Goal: Communication & Community: Answer question/provide support

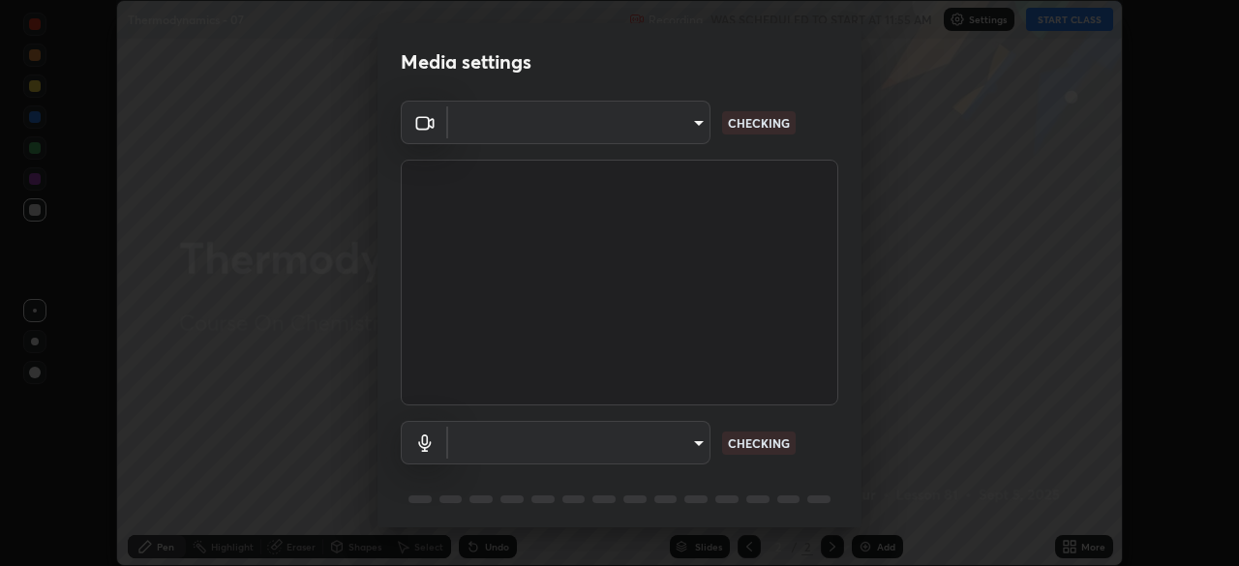
scroll to position [69, 0]
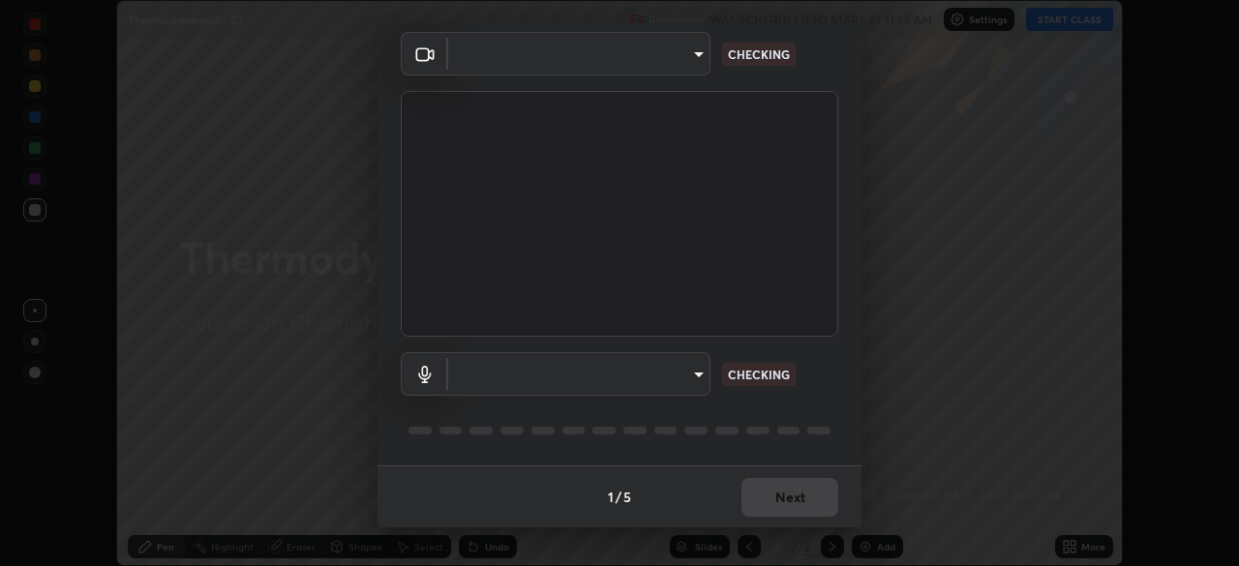
type input "1a0cd2fa9eaecc5464ce661d2c376d4f68bb2a1a8db1c3726163fcb70f995fb6"
type input "communications"
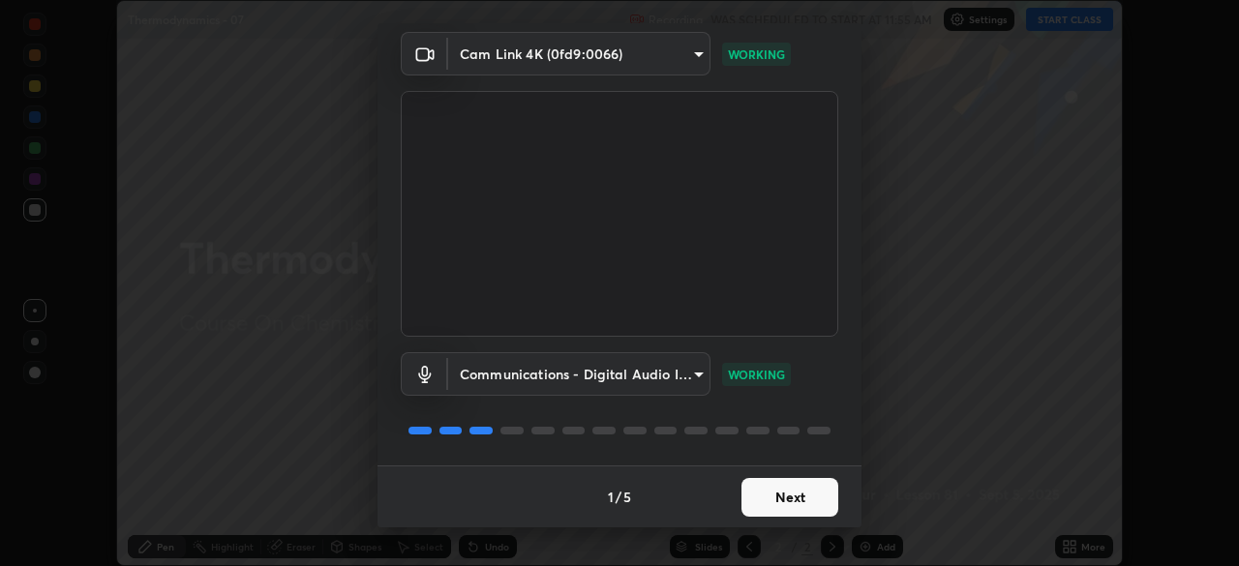
click at [817, 494] on button "Next" at bounding box center [789, 497] width 97 height 39
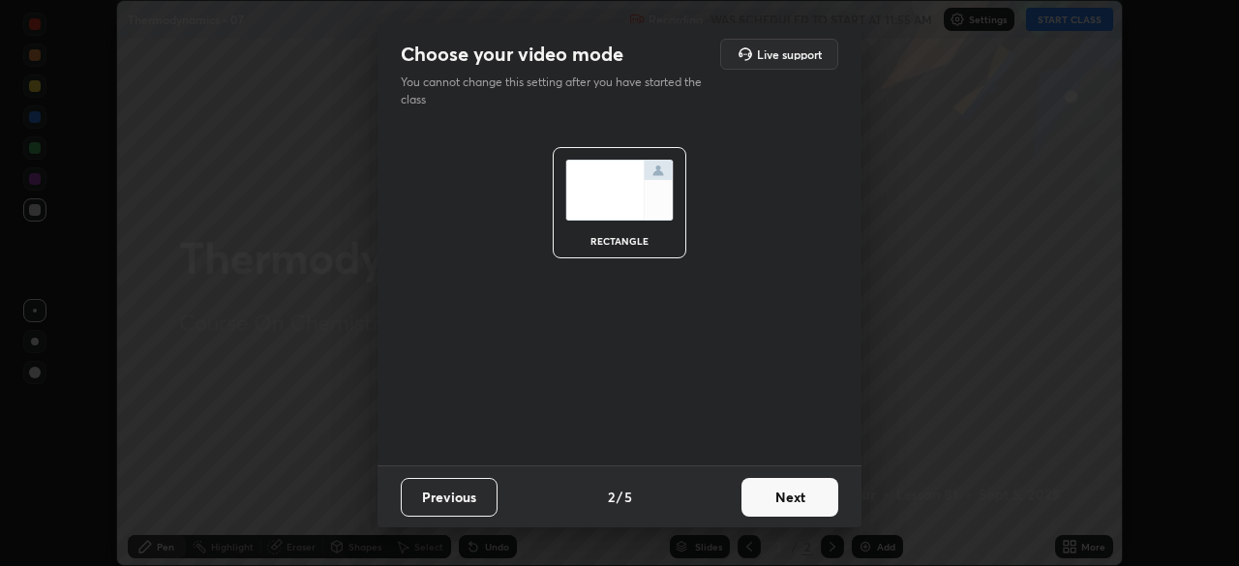
click at [811, 498] on button "Next" at bounding box center [789, 497] width 97 height 39
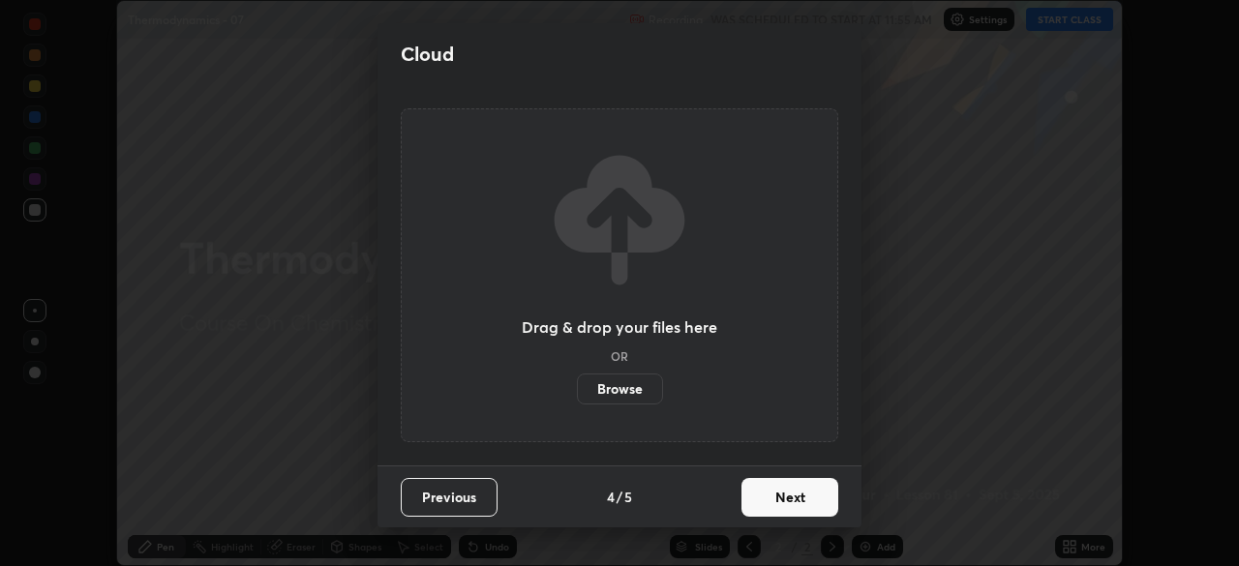
click at [809, 494] on button "Next" at bounding box center [789, 497] width 97 height 39
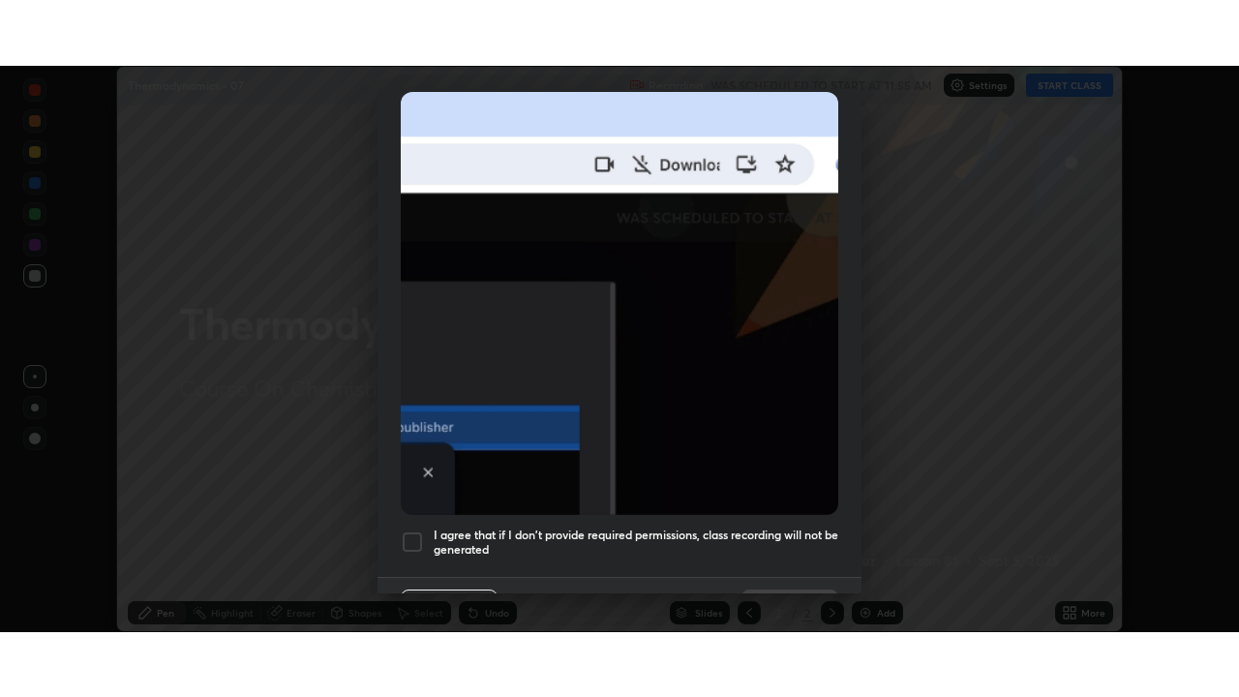
scroll to position [464, 0]
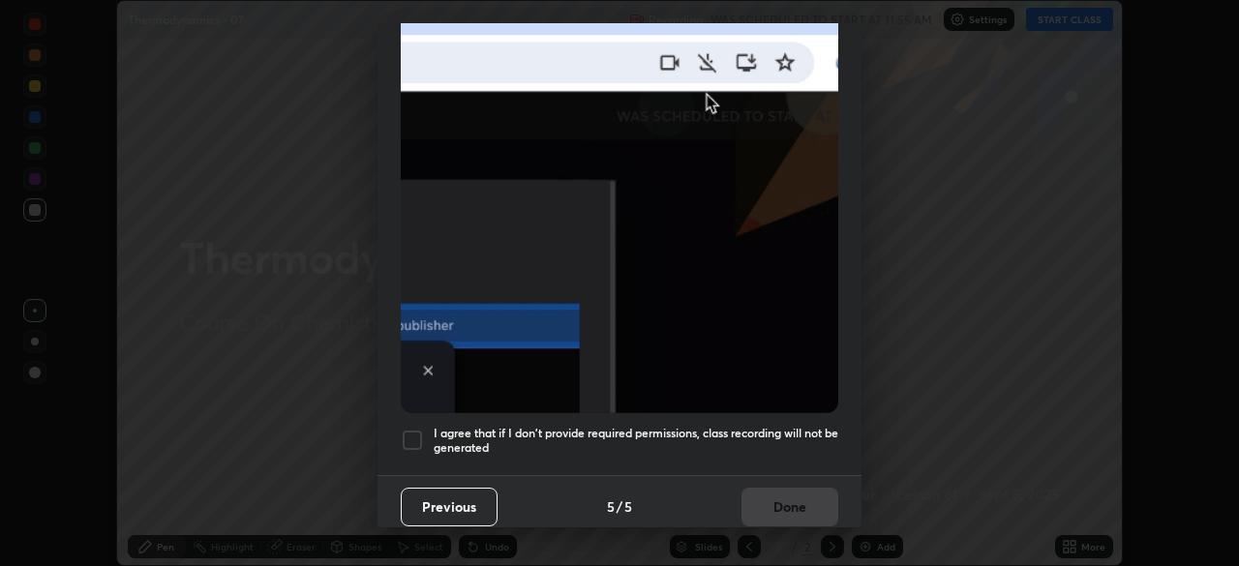
click at [413, 433] on div at bounding box center [412, 440] width 23 height 23
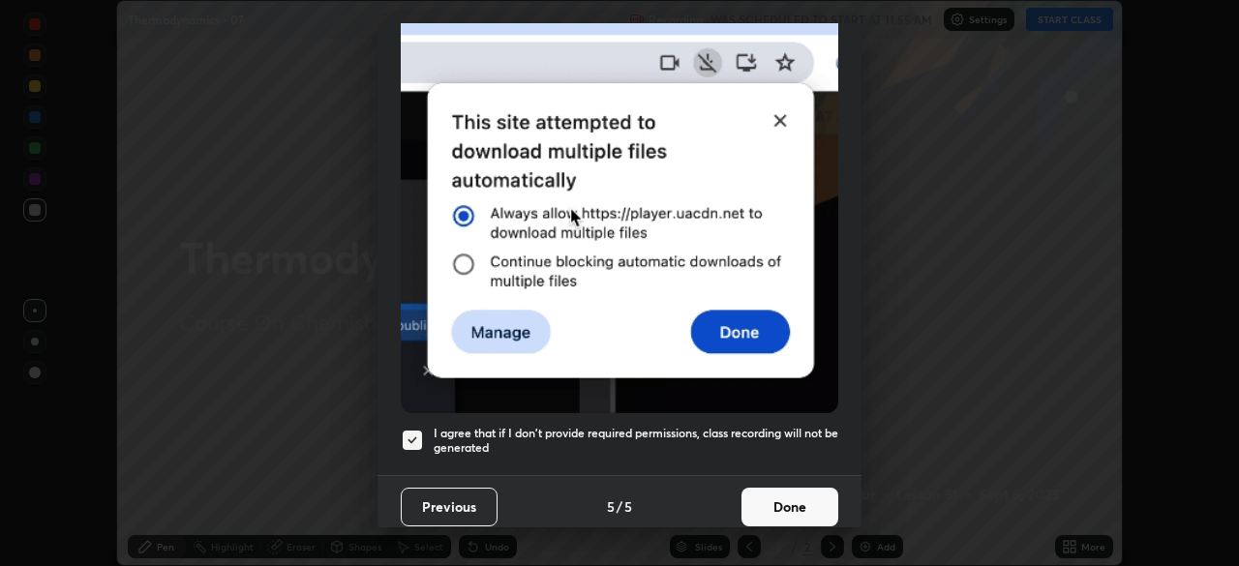
click at [774, 509] on button "Done" at bounding box center [789, 507] width 97 height 39
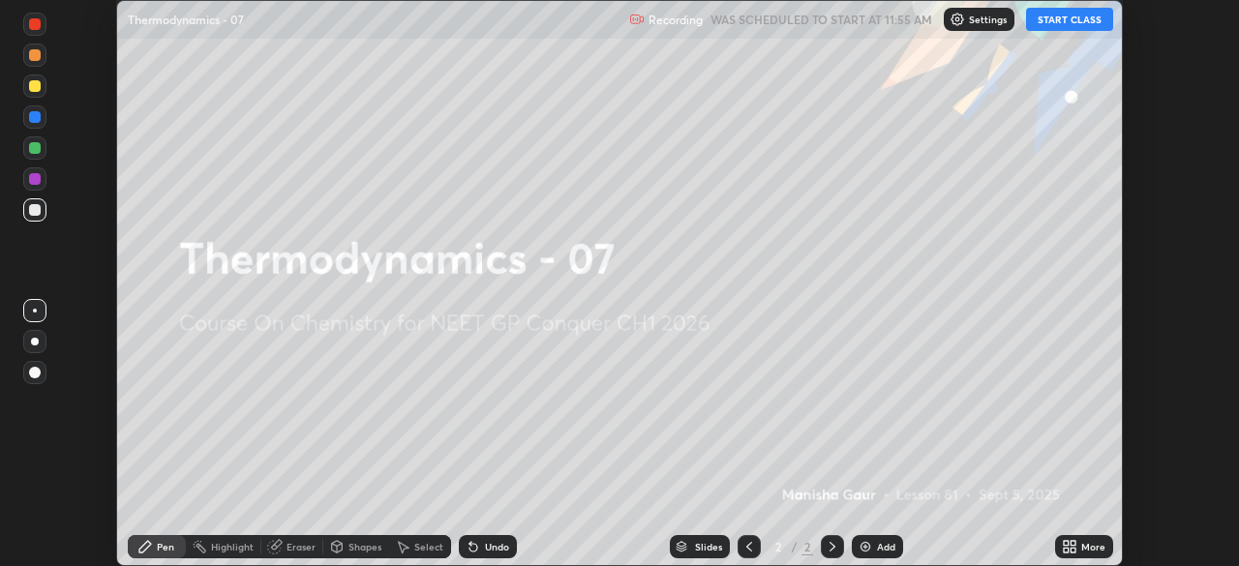
click at [1093, 25] on button "START CLASS" at bounding box center [1069, 19] width 87 height 23
click at [1091, 15] on button "START CLASS" at bounding box center [1069, 19] width 87 height 23
click at [1065, 550] on icon at bounding box center [1065, 550] width 5 height 5
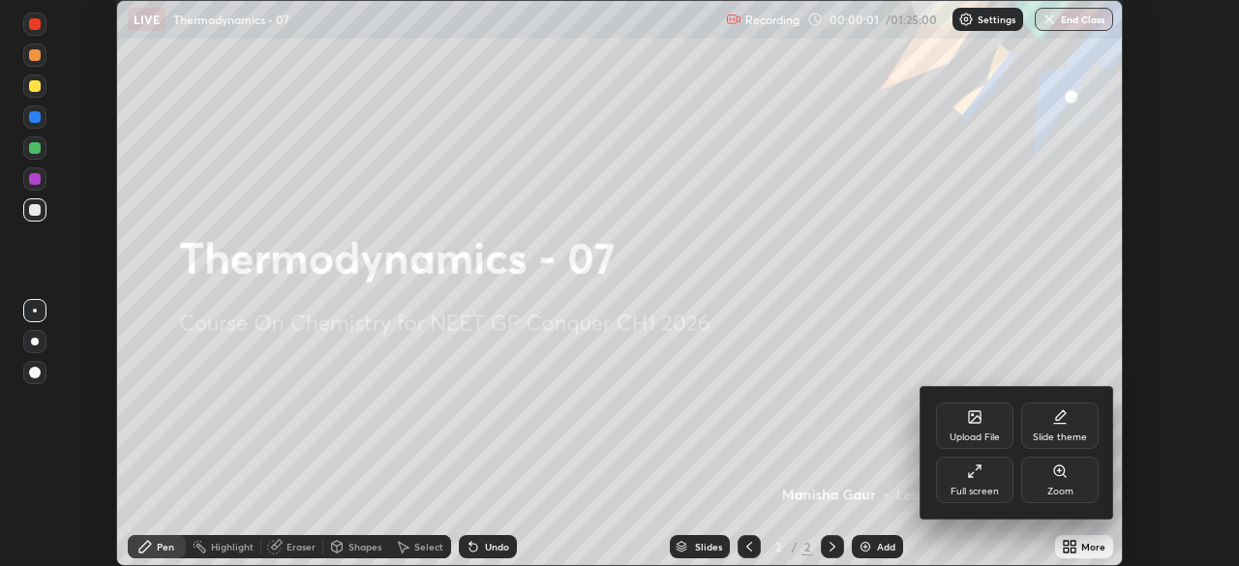
click at [992, 483] on div "Full screen" at bounding box center [974, 480] width 77 height 46
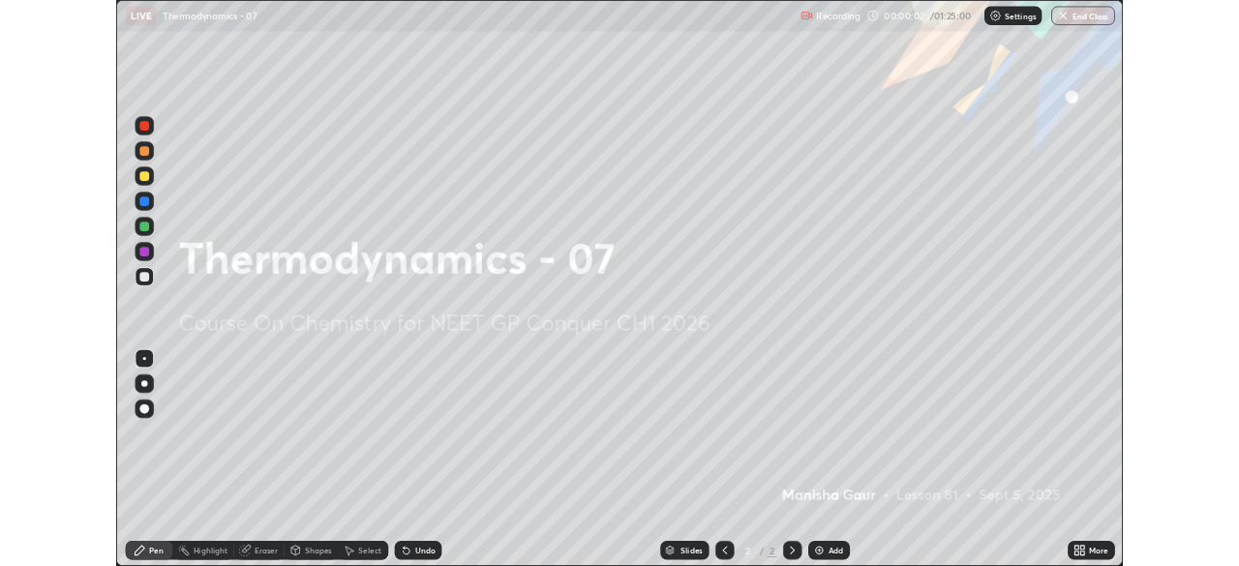
scroll to position [697, 1239]
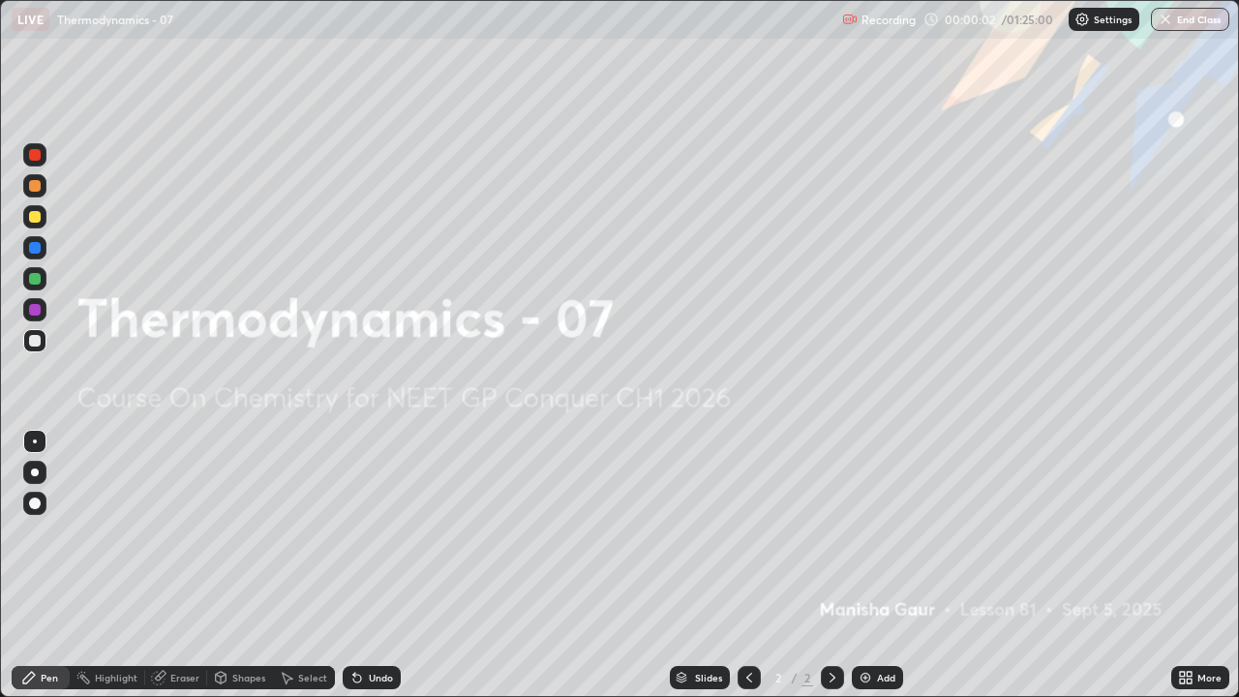
click at [1192, 565] on icon at bounding box center [1185, 677] width 15 height 15
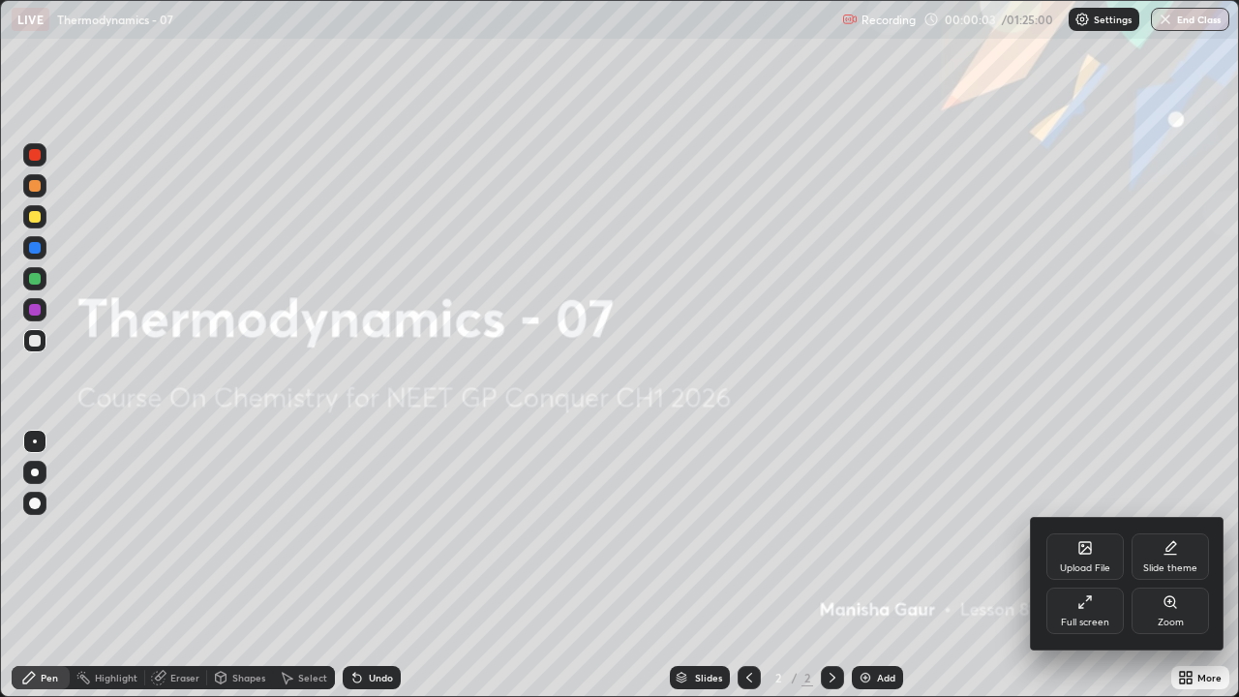
click at [1184, 565] on div "Slide theme" at bounding box center [1170, 568] width 54 height 10
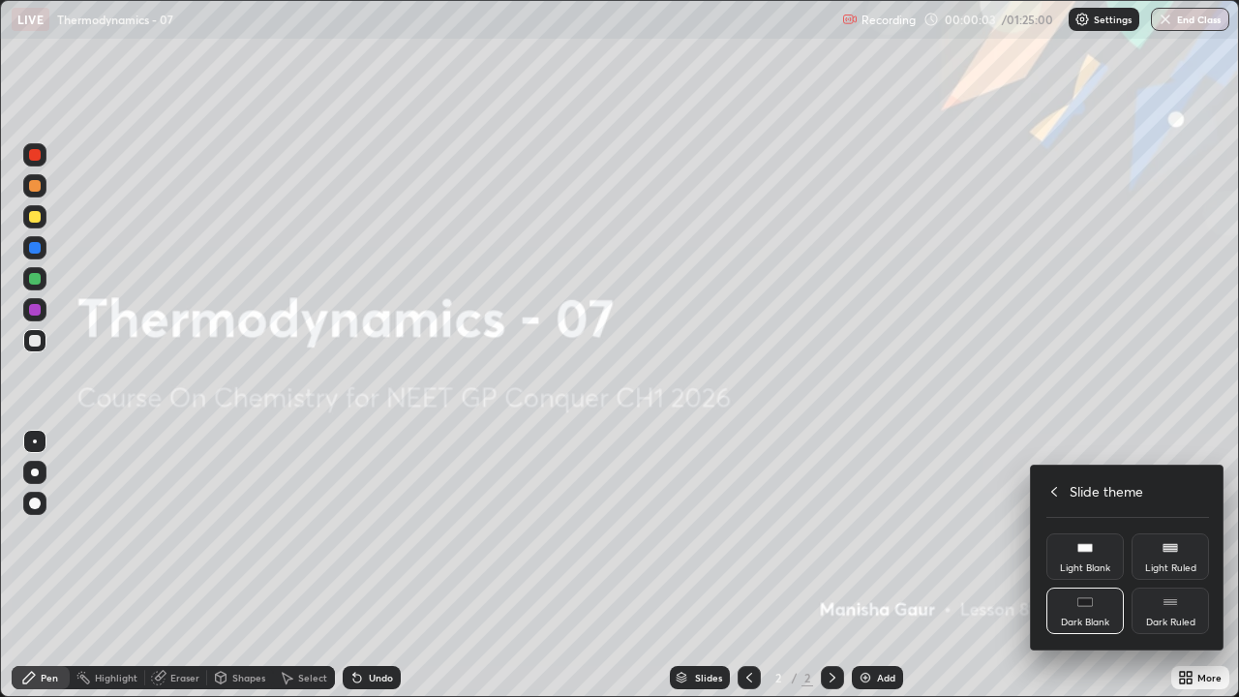
click at [1174, 565] on icon at bounding box center [1169, 601] width 15 height 15
click at [989, 546] on div at bounding box center [619, 348] width 1239 height 697
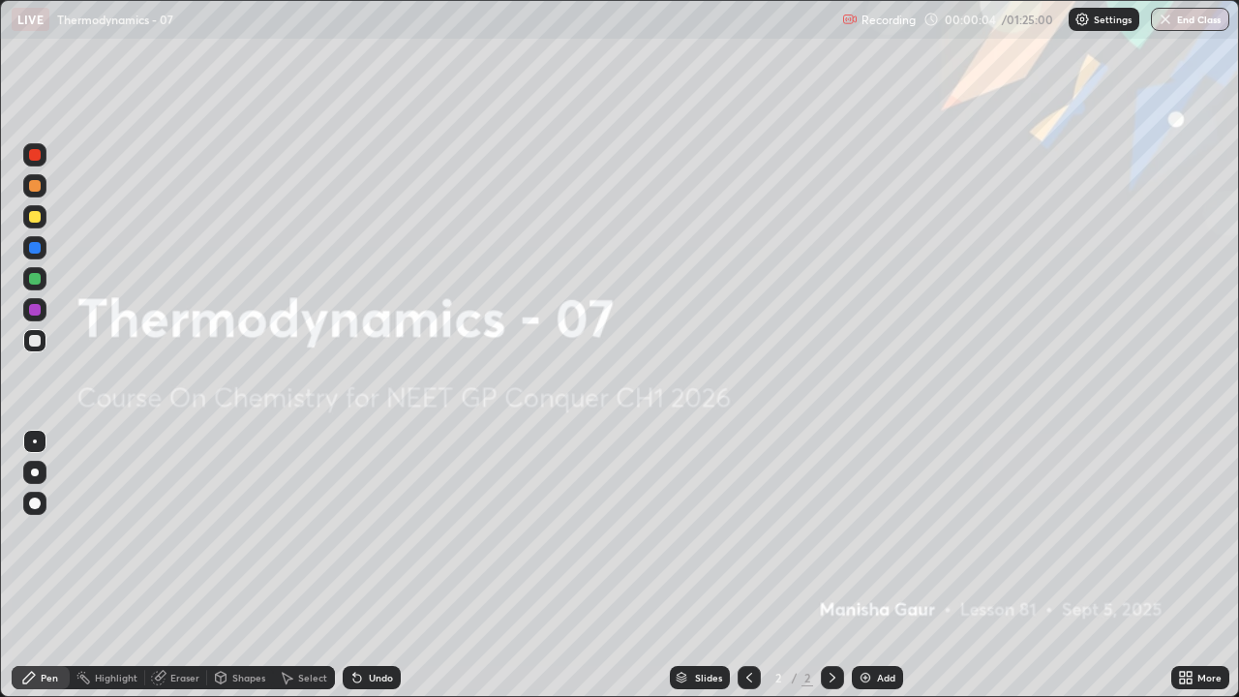
click at [871, 565] on div "Add" at bounding box center [877, 677] width 51 height 23
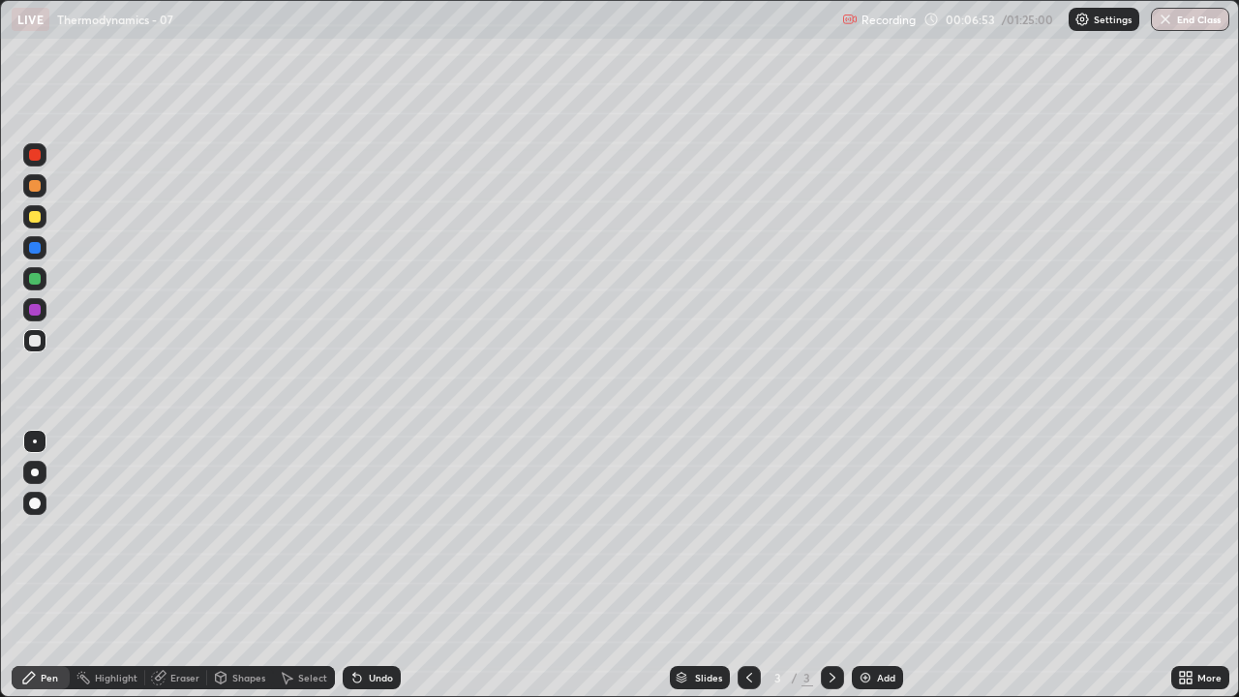
click at [369, 565] on div "Undo" at bounding box center [381, 678] width 24 height 10
click at [239, 565] on div "Shapes" at bounding box center [240, 677] width 66 height 23
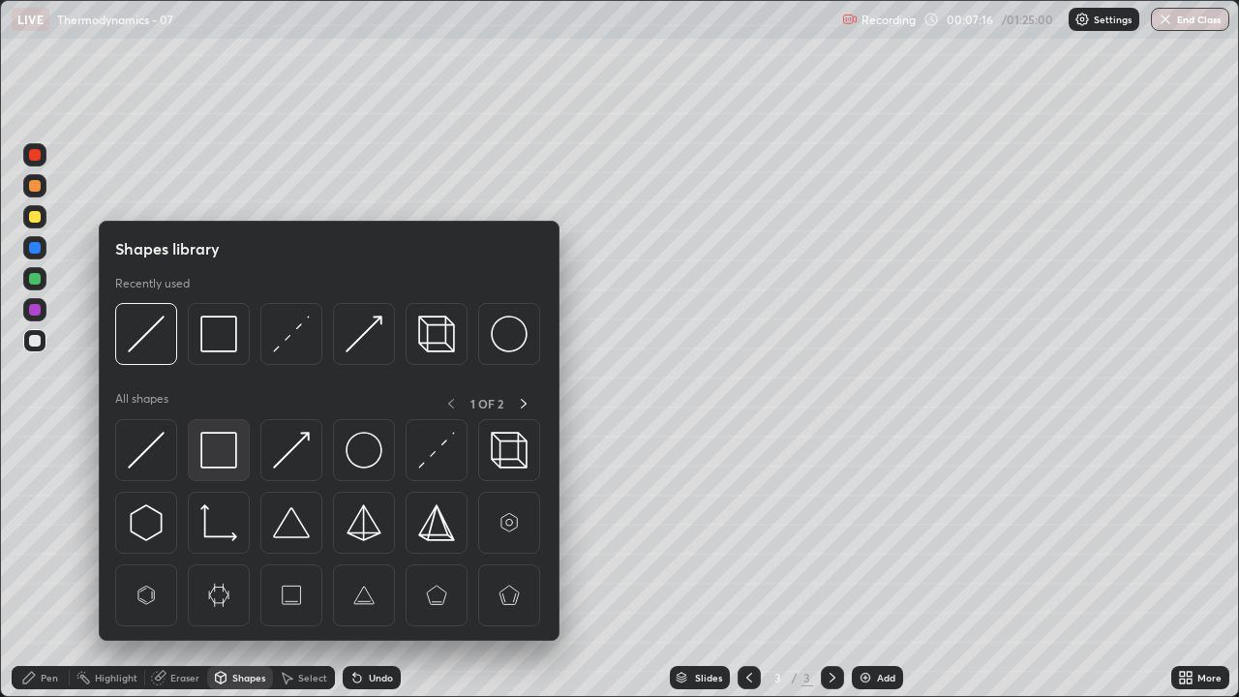
click at [221, 450] on img at bounding box center [218, 450] width 37 height 37
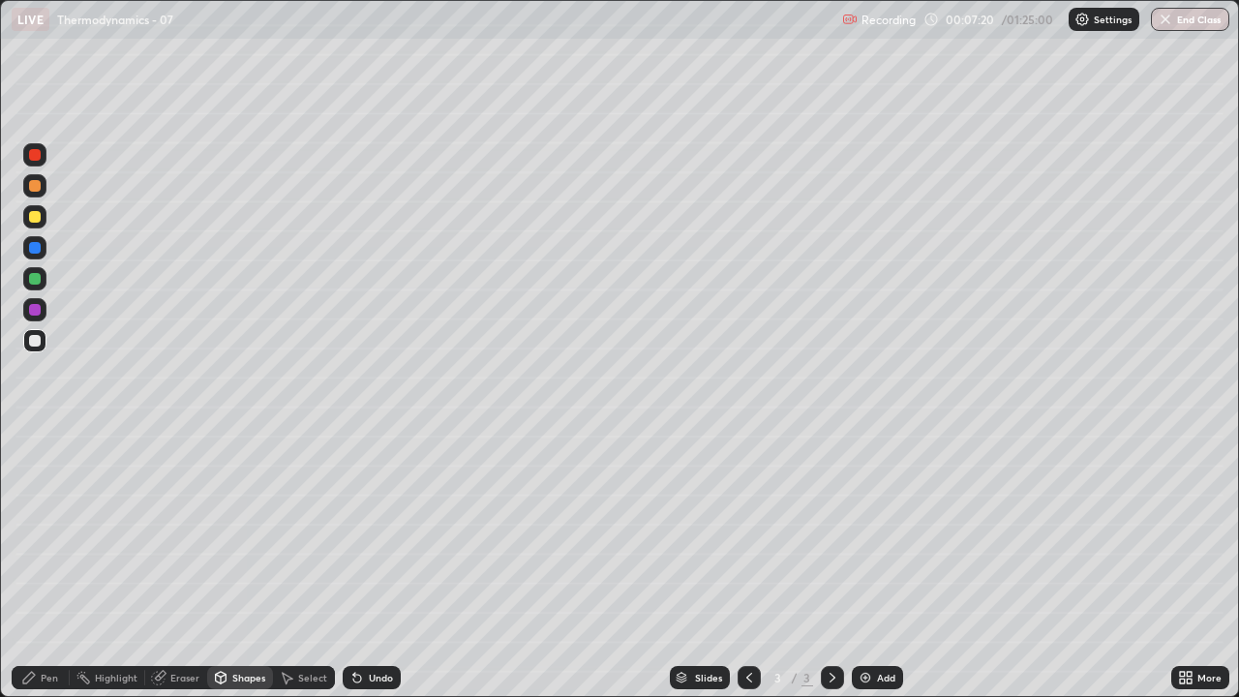
click at [176, 565] on div "Eraser" at bounding box center [184, 678] width 29 height 10
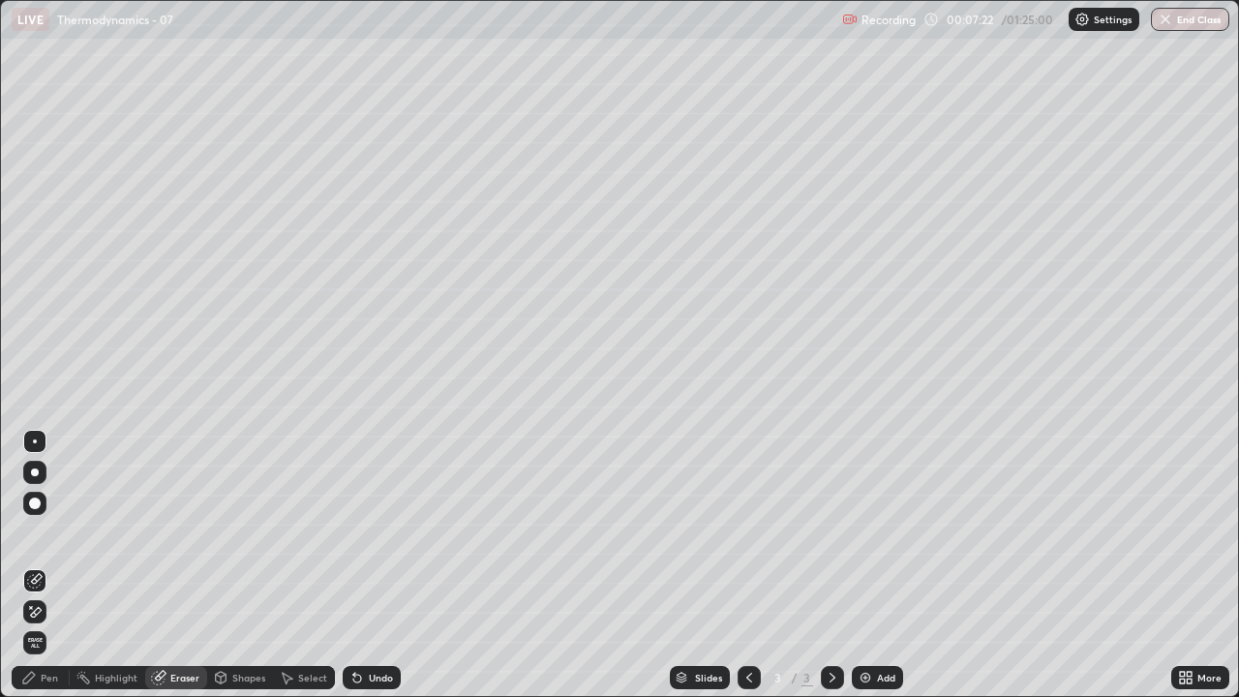
click at [43, 565] on div "Pen" at bounding box center [49, 678] width 17 height 10
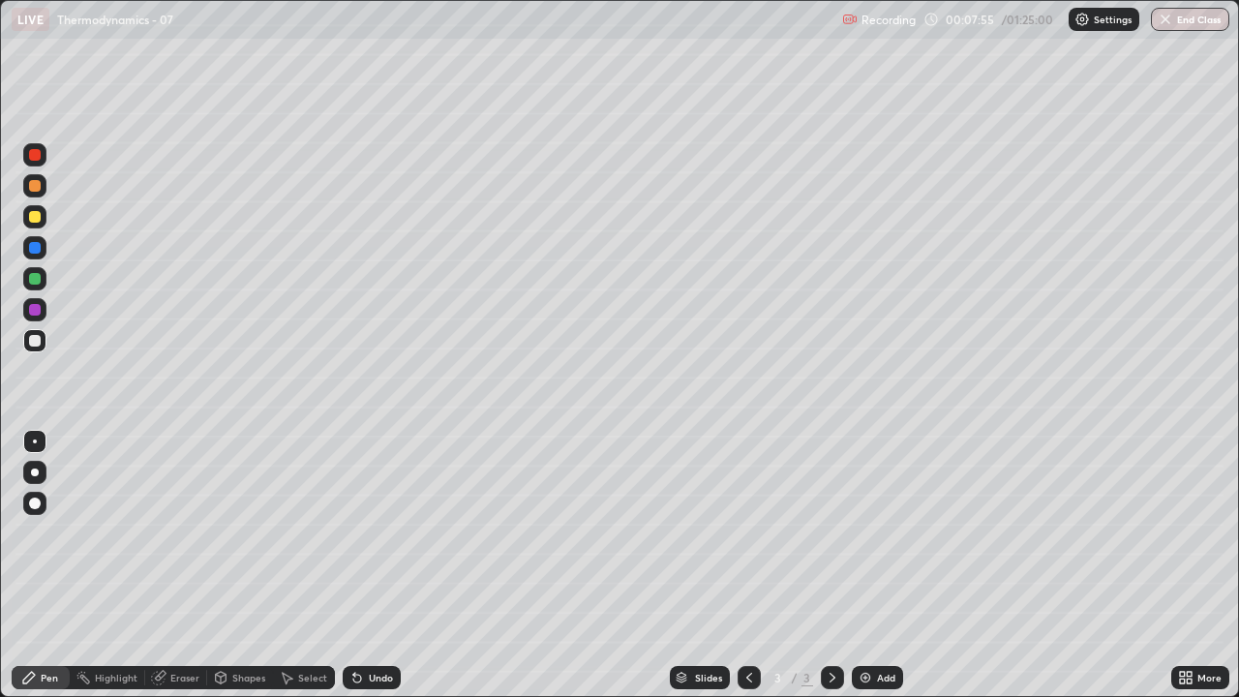
click at [35, 278] on div at bounding box center [35, 279] width 12 height 12
click at [369, 565] on div "Undo" at bounding box center [381, 678] width 24 height 10
click at [376, 565] on div "Undo" at bounding box center [381, 678] width 24 height 10
click at [34, 338] on div at bounding box center [35, 341] width 12 height 12
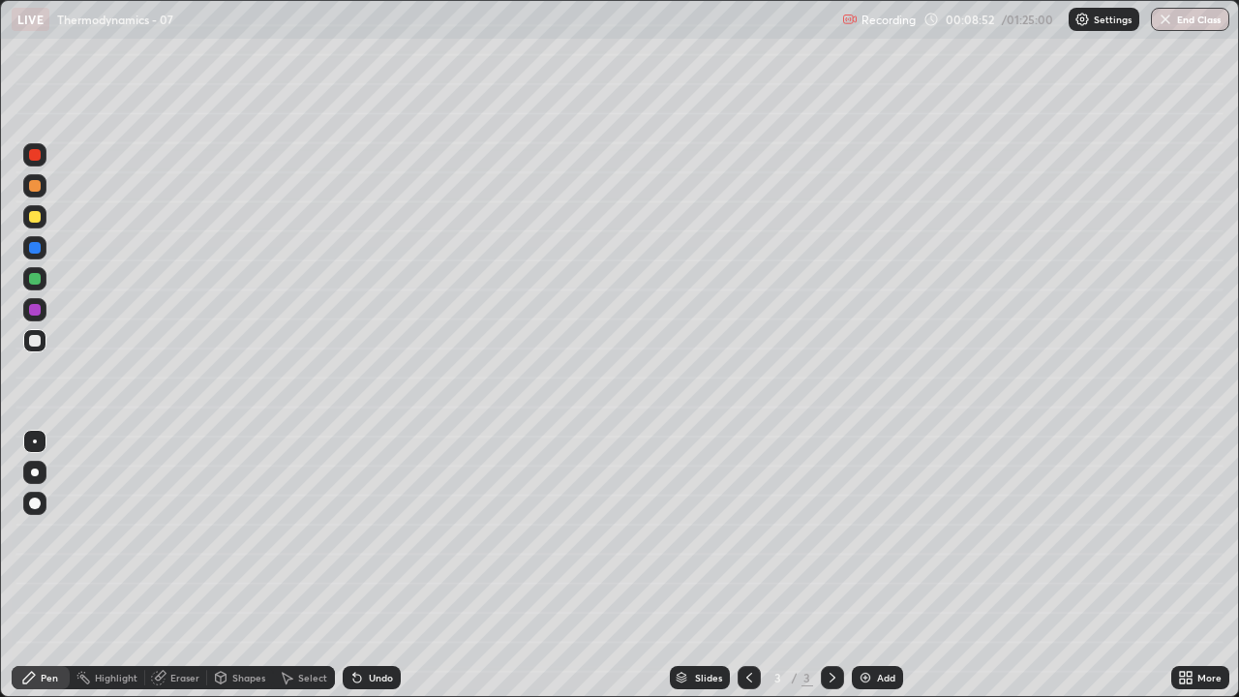
click at [225, 565] on icon at bounding box center [220, 677] width 15 height 15
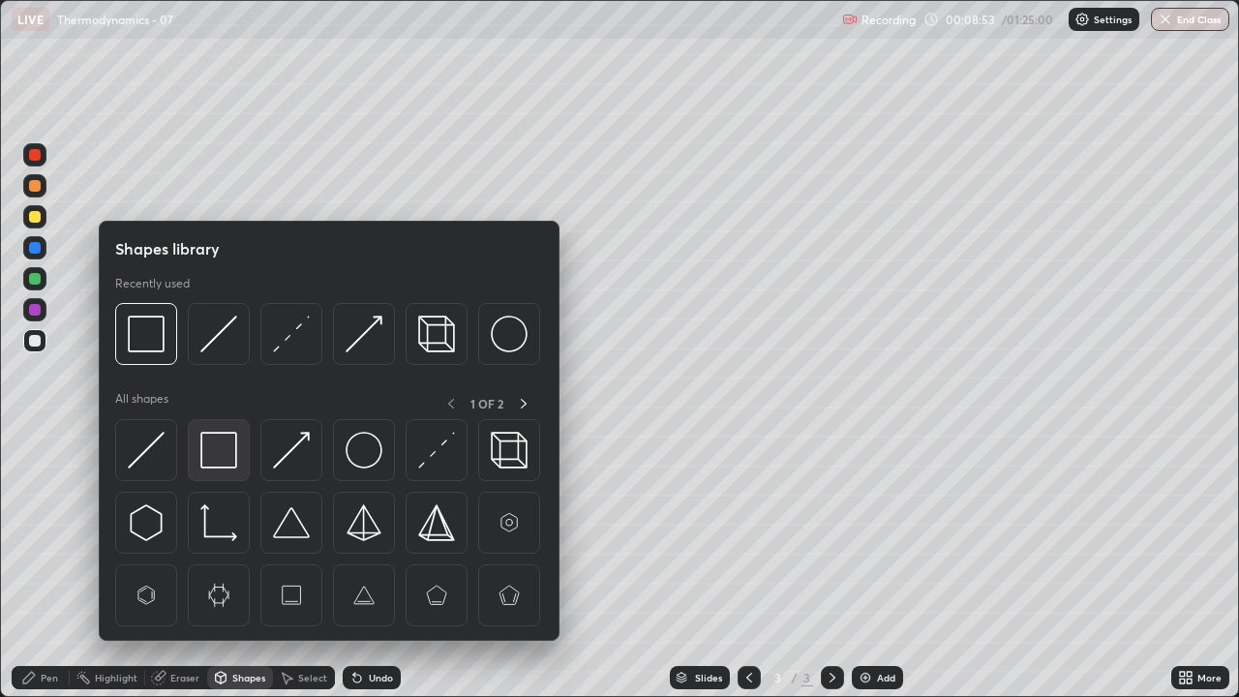
click at [217, 450] on img at bounding box center [218, 450] width 37 height 37
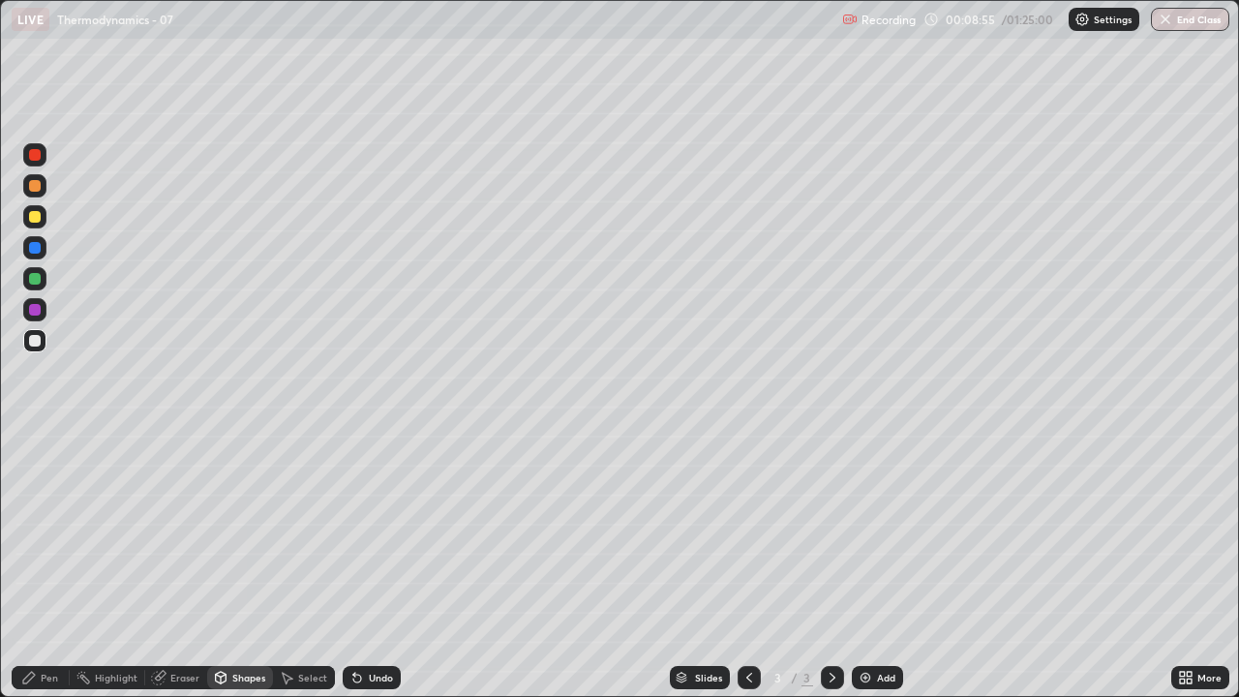
click at [36, 310] on div at bounding box center [35, 310] width 12 height 12
click at [359, 565] on icon at bounding box center [356, 677] width 15 height 15
click at [46, 565] on div "Pen" at bounding box center [49, 678] width 17 height 10
click at [259, 565] on div "Shapes" at bounding box center [248, 678] width 33 height 10
click at [36, 155] on div at bounding box center [35, 155] width 12 height 12
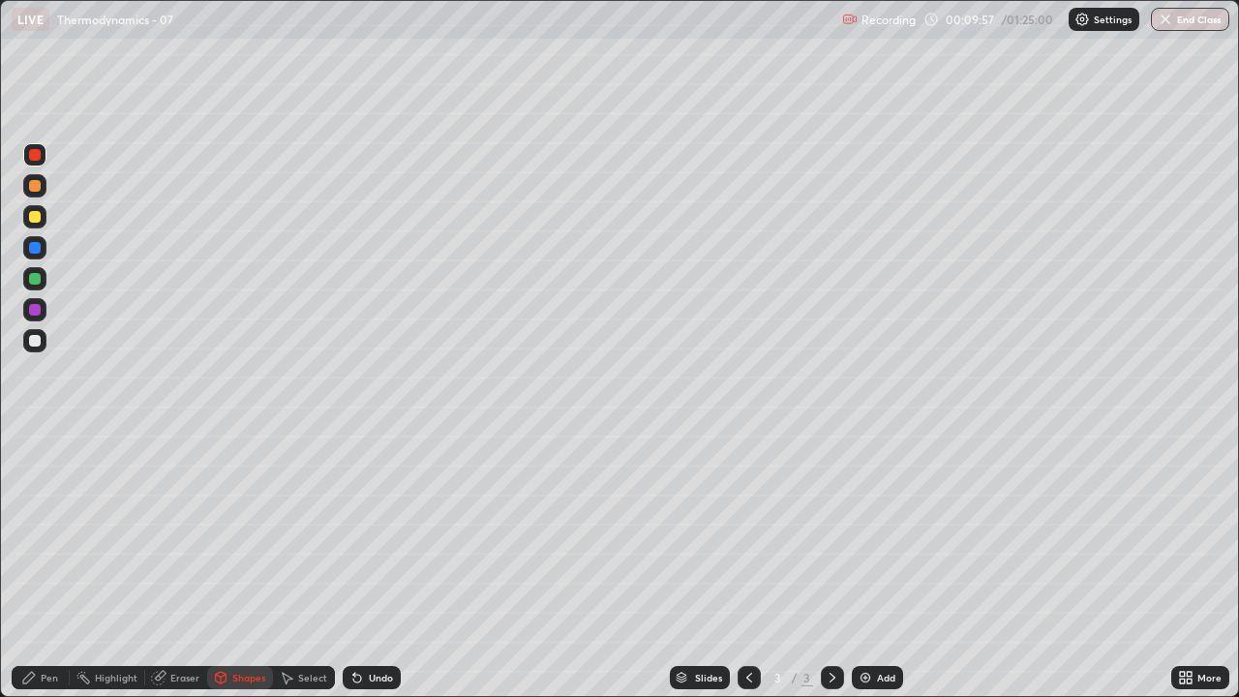
click at [378, 565] on div "Undo" at bounding box center [372, 677] width 58 height 23
click at [375, 565] on div "Undo" at bounding box center [381, 678] width 24 height 10
click at [52, 565] on div "Pen" at bounding box center [49, 678] width 17 height 10
click at [872, 565] on div "Add" at bounding box center [877, 677] width 51 height 23
click at [31, 344] on div at bounding box center [35, 341] width 12 height 12
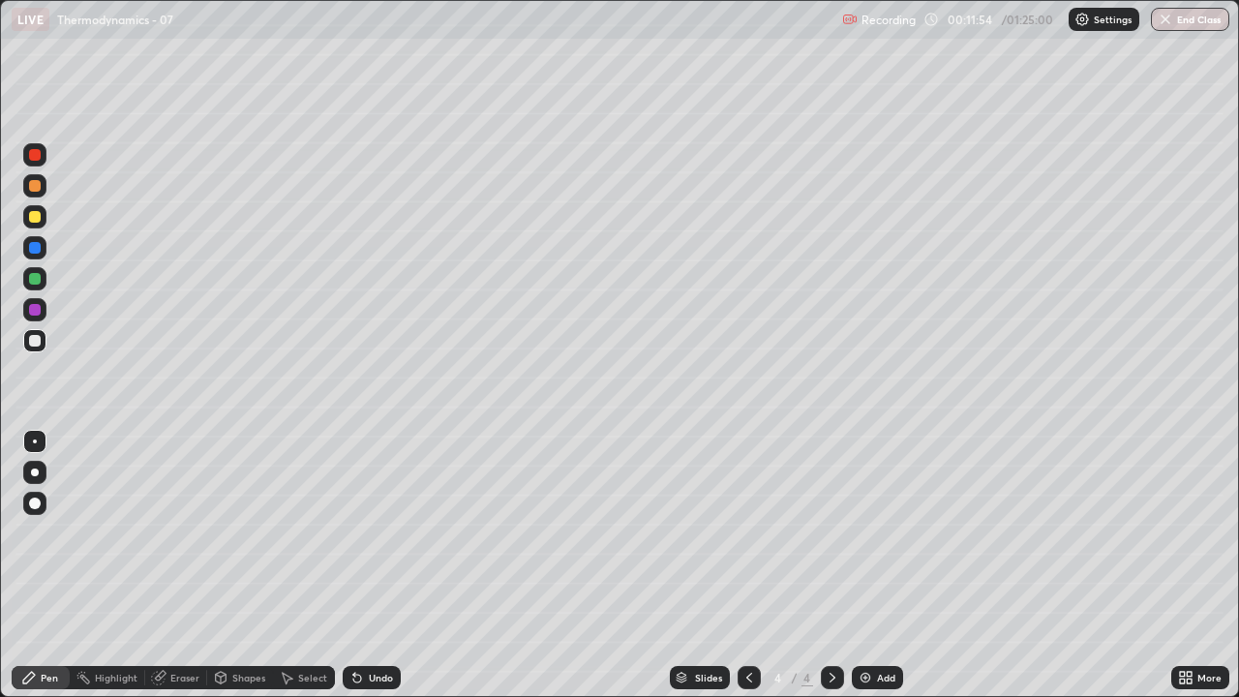
click at [113, 565] on div "Highlight" at bounding box center [107, 677] width 75 height 23
click at [176, 565] on div "Eraser" at bounding box center [184, 678] width 29 height 10
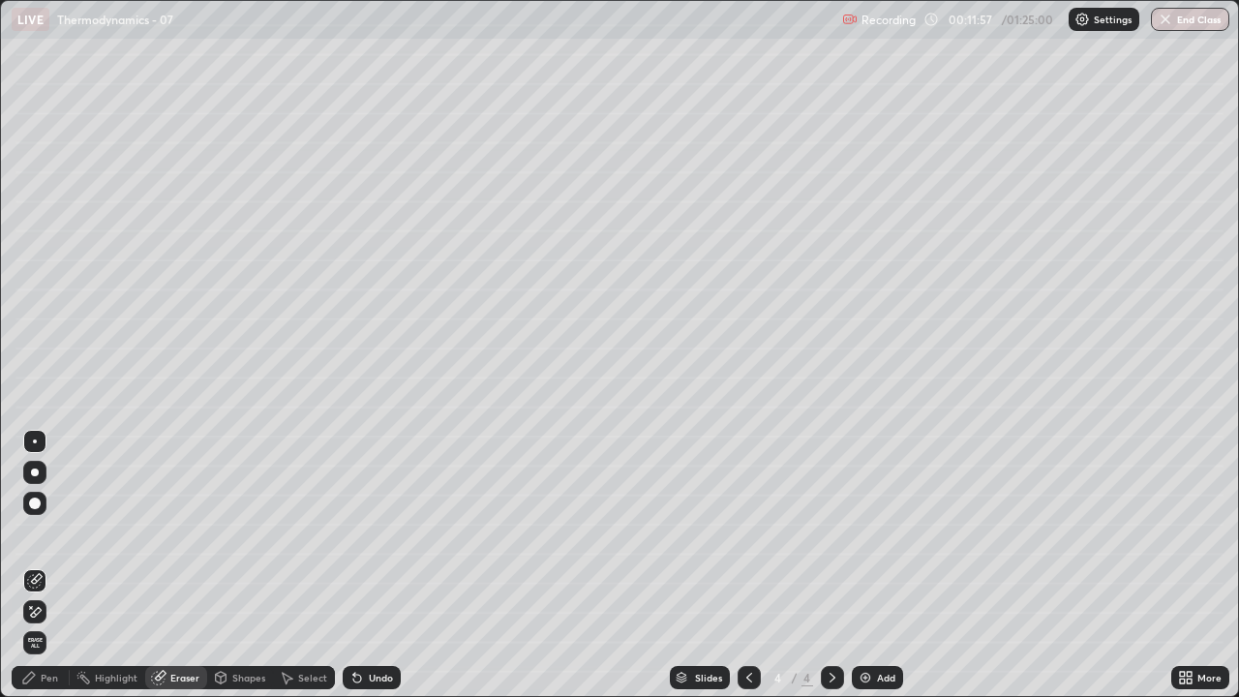
click at [54, 565] on div "Pen" at bounding box center [49, 678] width 17 height 10
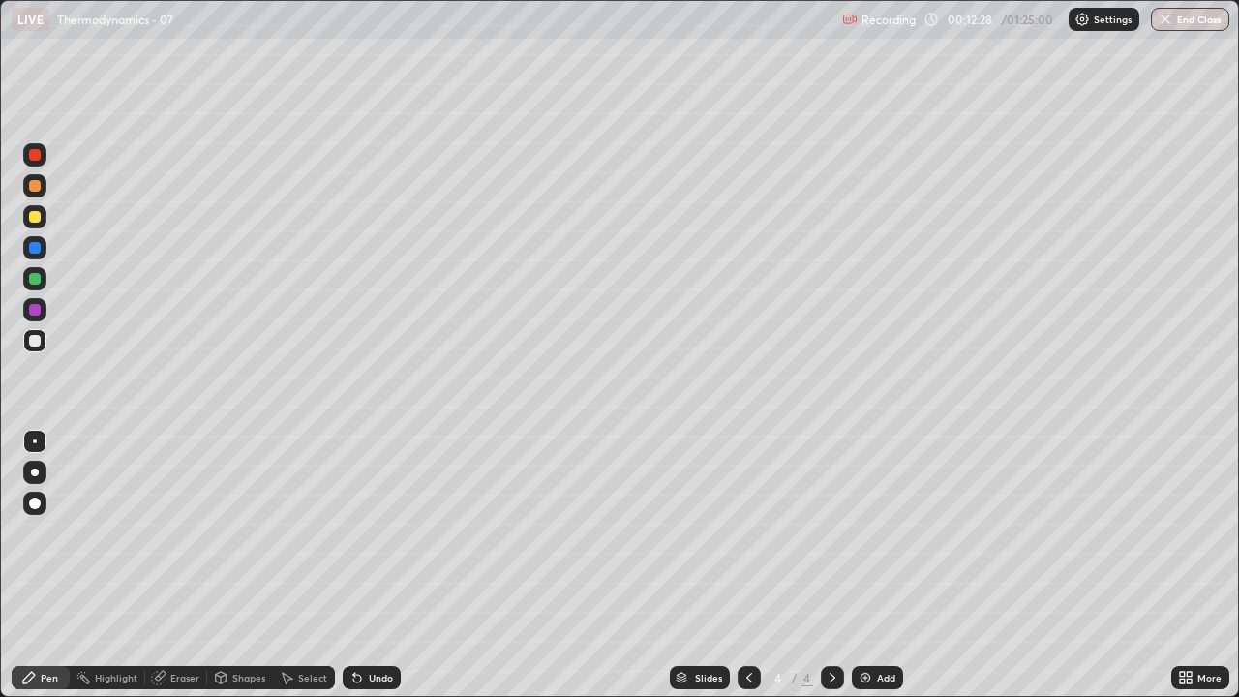
click at [32, 219] on div at bounding box center [35, 217] width 12 height 12
click at [238, 565] on div "Shapes" at bounding box center [248, 678] width 33 height 10
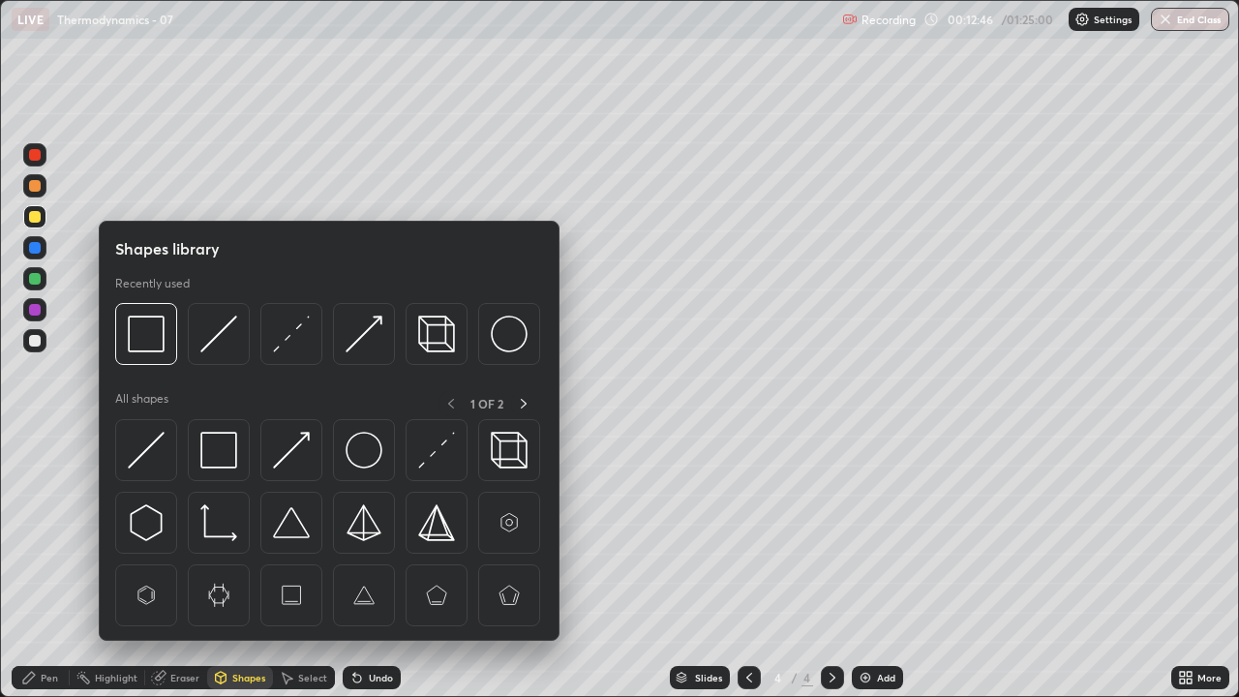
click at [248, 565] on div "Shapes" at bounding box center [248, 678] width 33 height 10
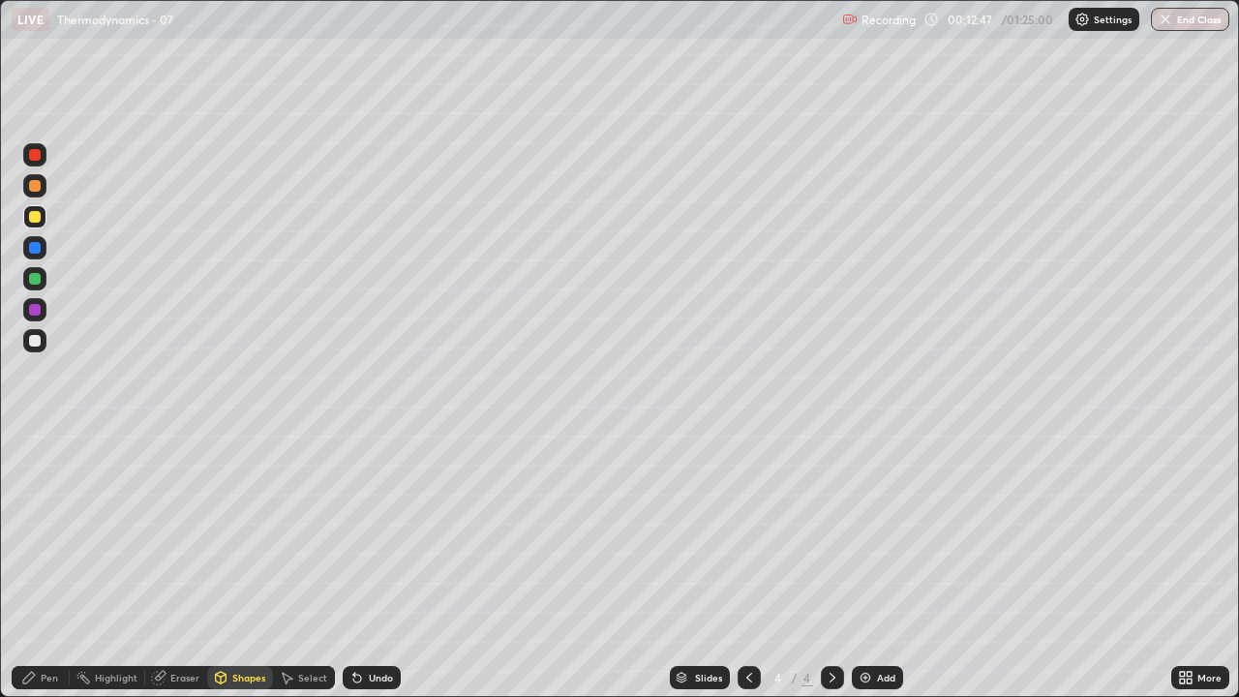
click at [249, 565] on div "Shapes" at bounding box center [248, 678] width 33 height 10
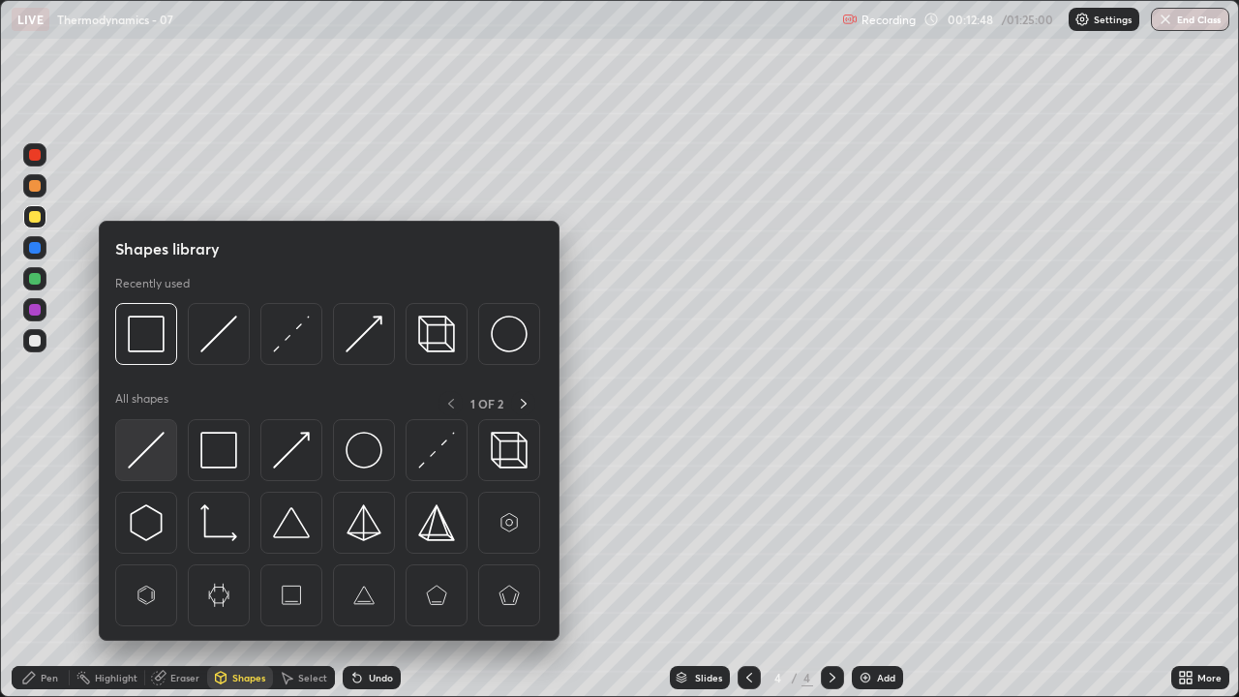
click at [147, 449] on img at bounding box center [146, 450] width 37 height 37
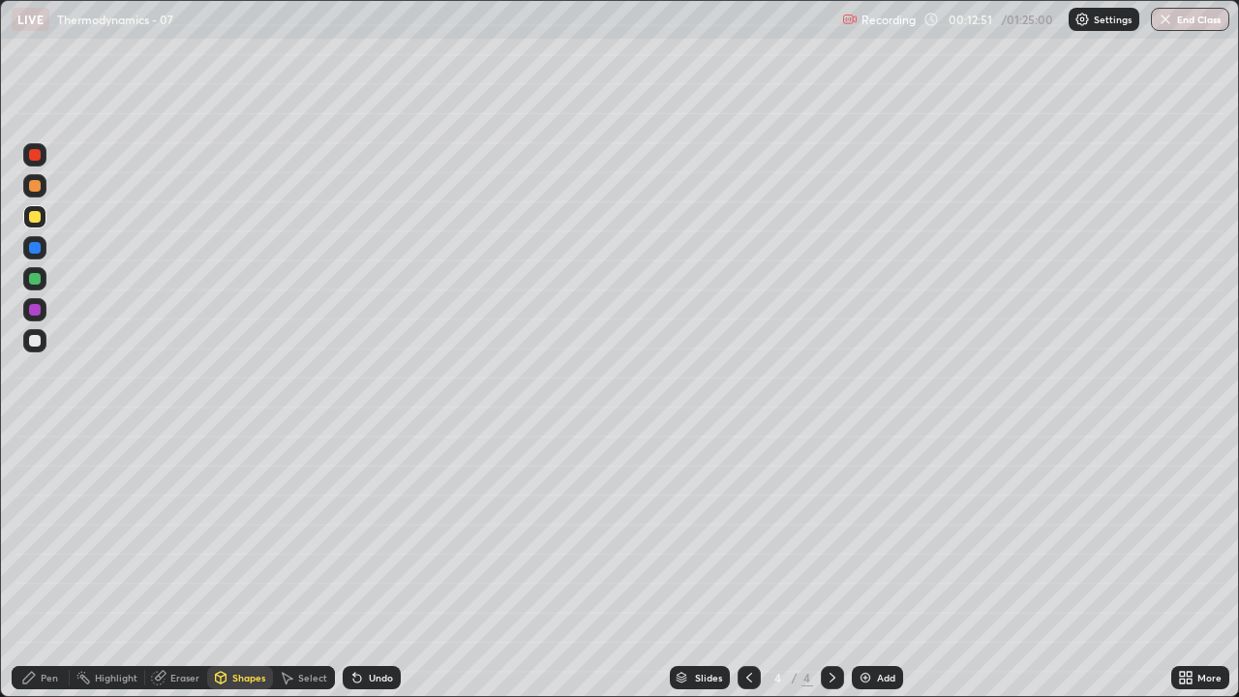
click at [41, 565] on div "Pen" at bounding box center [49, 678] width 17 height 10
click at [34, 306] on div at bounding box center [35, 310] width 12 height 12
click at [31, 344] on div at bounding box center [35, 341] width 12 height 12
click at [34, 315] on div at bounding box center [34, 309] width 23 height 23
click at [41, 343] on div at bounding box center [34, 340] width 23 height 23
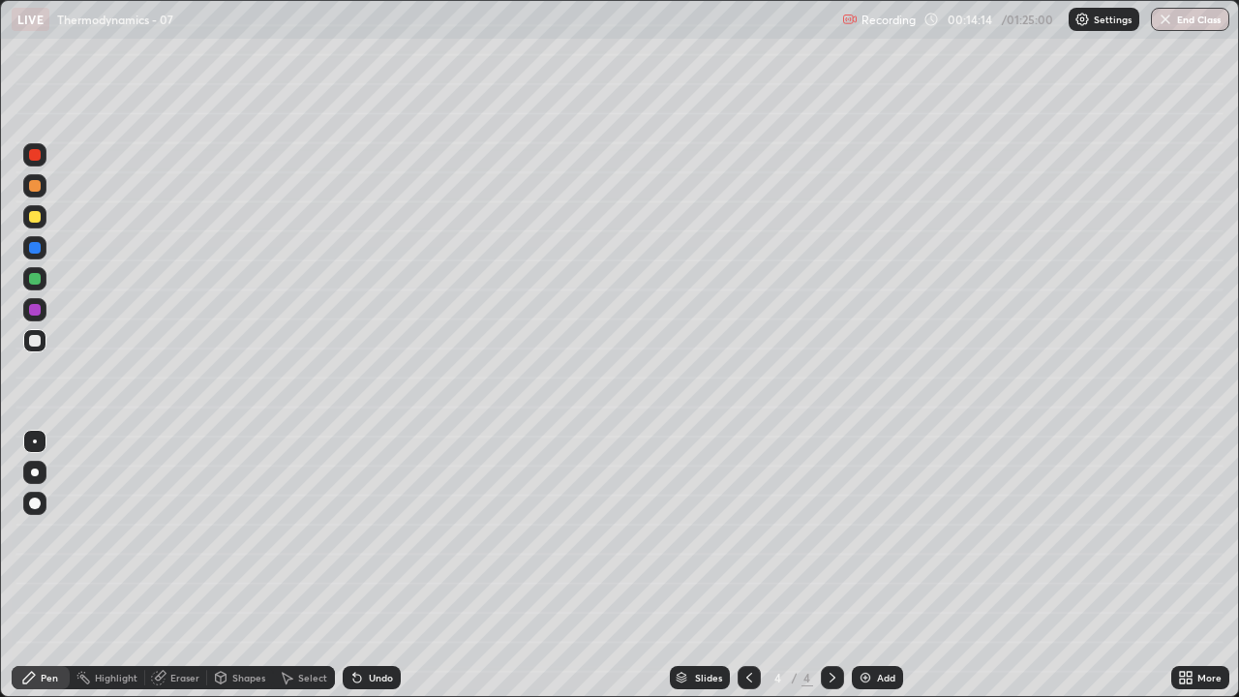
click at [36, 312] on div at bounding box center [35, 310] width 12 height 12
click at [37, 342] on div at bounding box center [35, 341] width 12 height 12
click at [34, 308] on div at bounding box center [35, 310] width 12 height 12
click at [33, 347] on div at bounding box center [34, 340] width 23 height 23
click at [255, 565] on div "Shapes" at bounding box center [248, 678] width 33 height 10
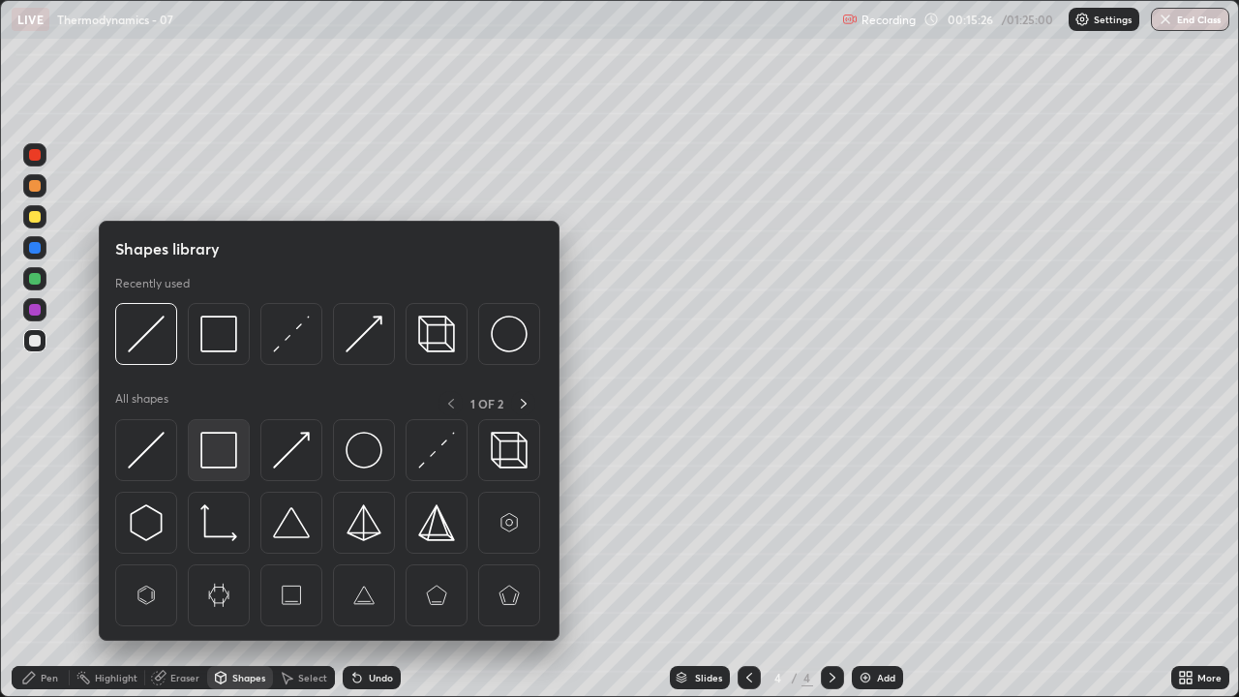
click at [231, 455] on img at bounding box center [218, 450] width 37 height 37
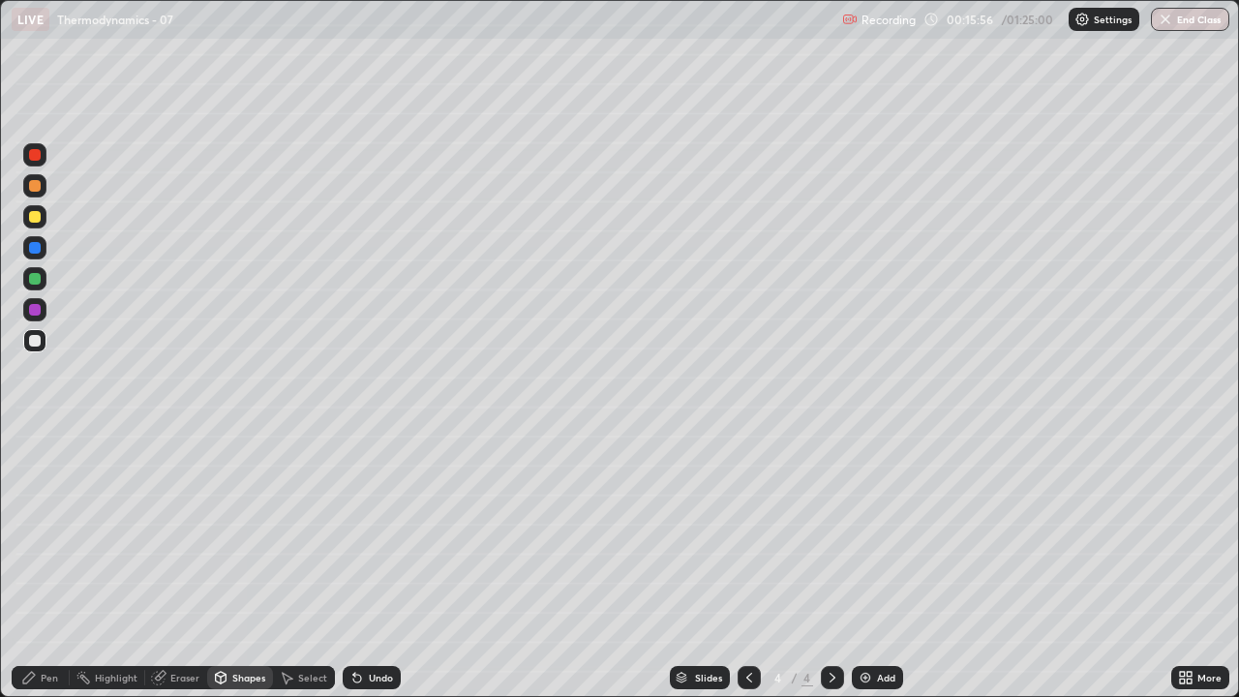
click at [58, 565] on div "Pen" at bounding box center [41, 677] width 58 height 23
click at [858, 565] on img at bounding box center [864, 677] width 15 height 15
click at [746, 565] on icon at bounding box center [749, 678] width 6 height 10
click at [821, 565] on div at bounding box center [832, 677] width 23 height 23
click at [28, 311] on div at bounding box center [34, 309] width 23 height 23
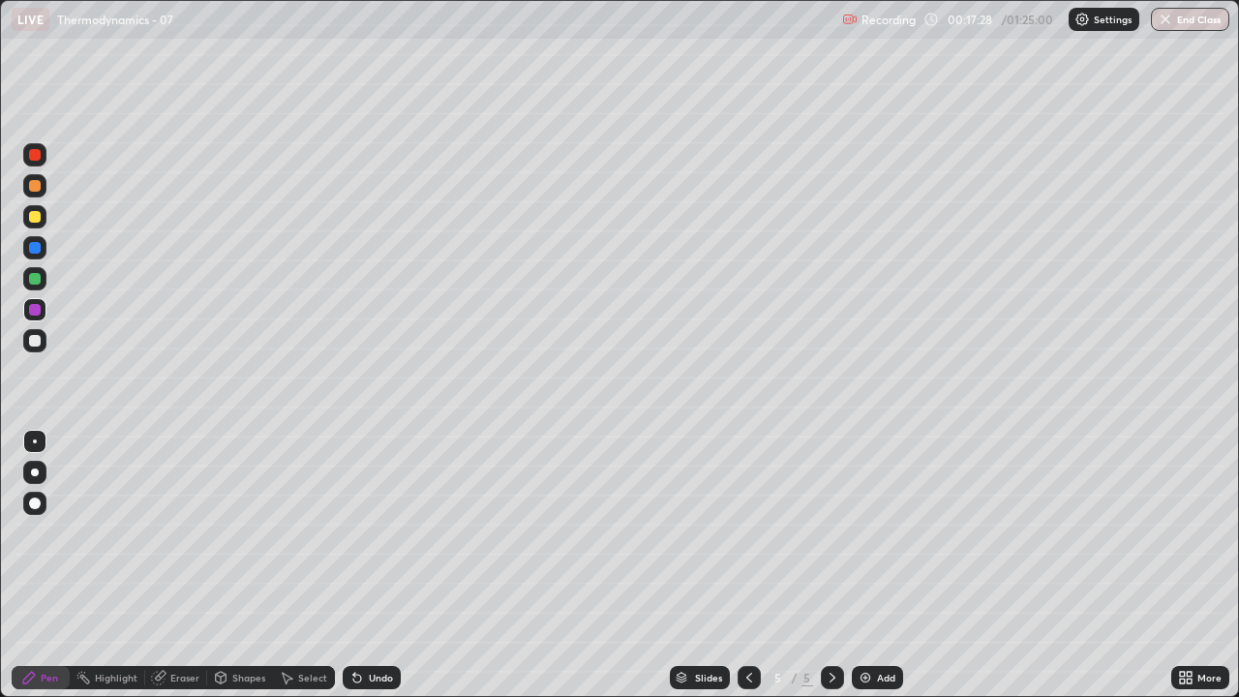
click at [37, 341] on div at bounding box center [35, 341] width 12 height 12
click at [864, 565] on img at bounding box center [864, 677] width 15 height 15
click at [35, 313] on div at bounding box center [35, 310] width 12 height 12
click at [35, 339] on div at bounding box center [35, 341] width 12 height 12
click at [369, 565] on div "Undo" at bounding box center [381, 678] width 24 height 10
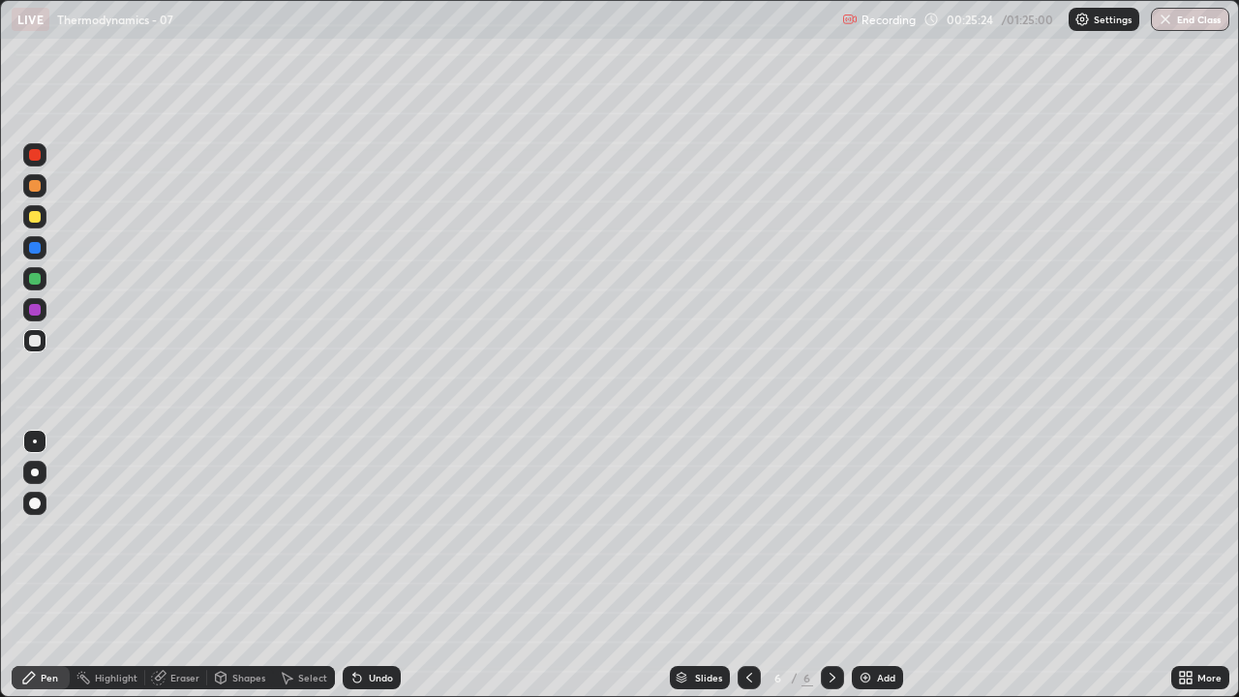
click at [374, 565] on div "Undo" at bounding box center [381, 678] width 24 height 10
click at [372, 565] on div "Undo" at bounding box center [381, 678] width 24 height 10
click at [867, 565] on img at bounding box center [864, 677] width 15 height 15
click at [242, 565] on div "Shapes" at bounding box center [248, 678] width 33 height 10
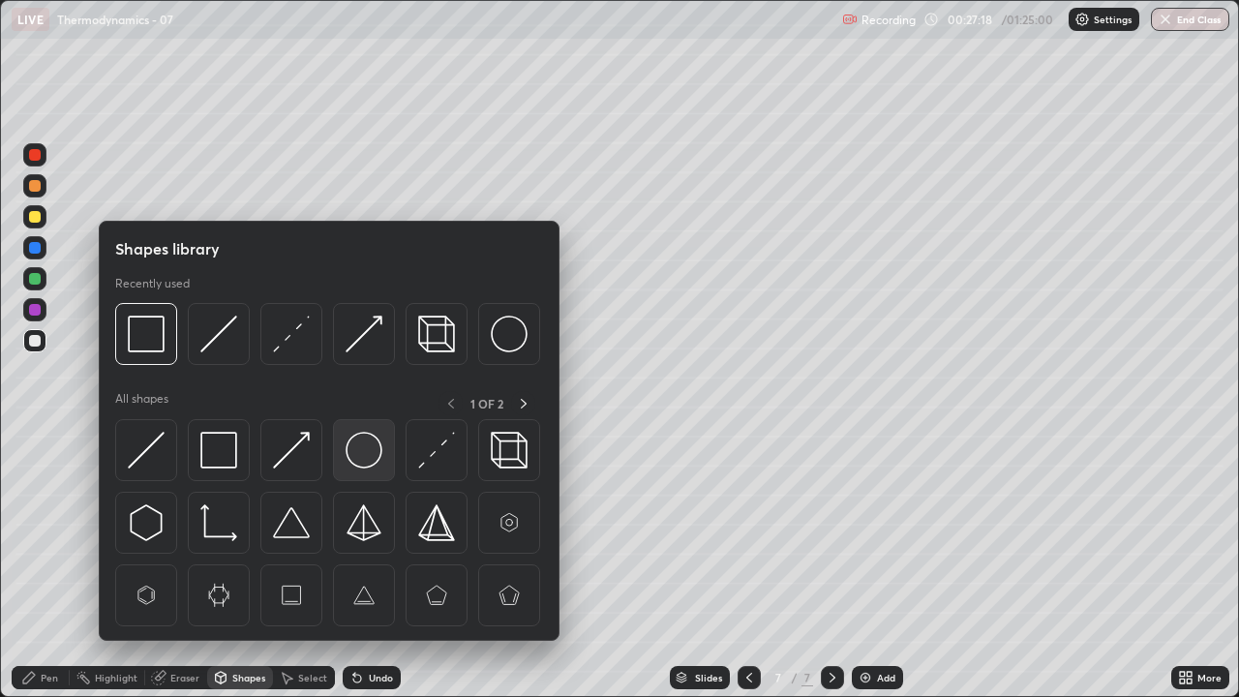
click at [358, 465] on img at bounding box center [363, 450] width 37 height 37
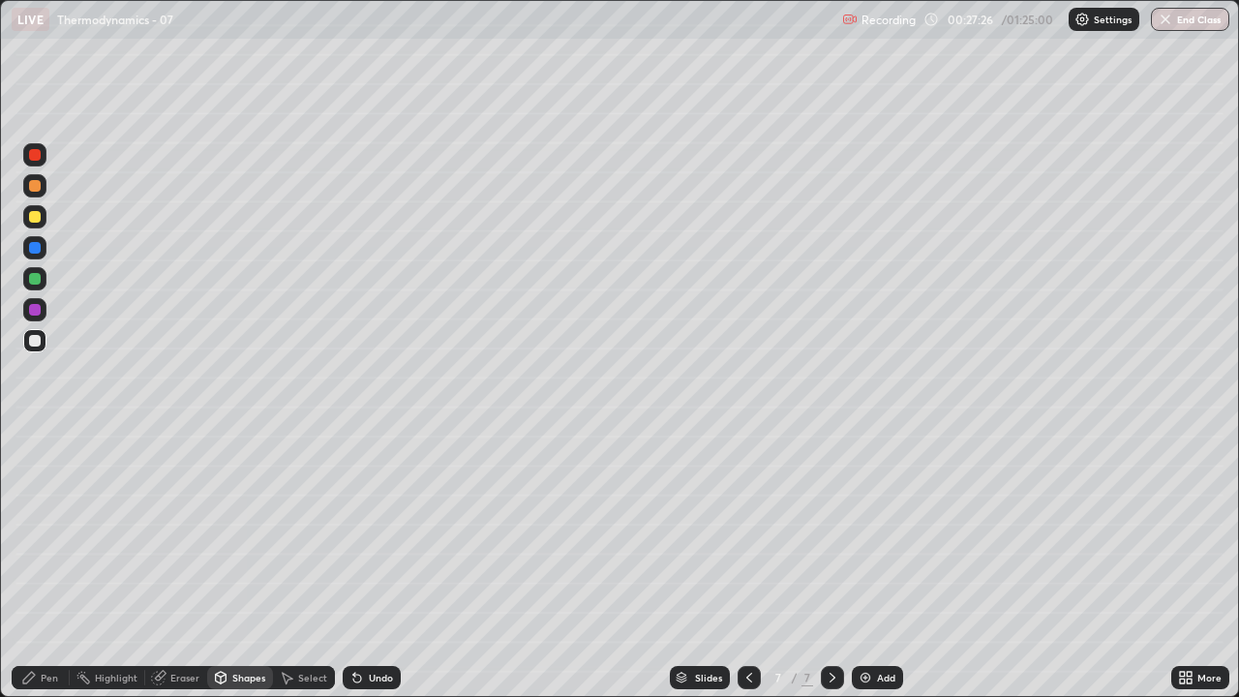
click at [738, 565] on div at bounding box center [748, 677] width 23 height 23
click at [824, 565] on icon at bounding box center [831, 677] width 15 height 15
click at [163, 565] on icon at bounding box center [158, 678] width 13 height 13
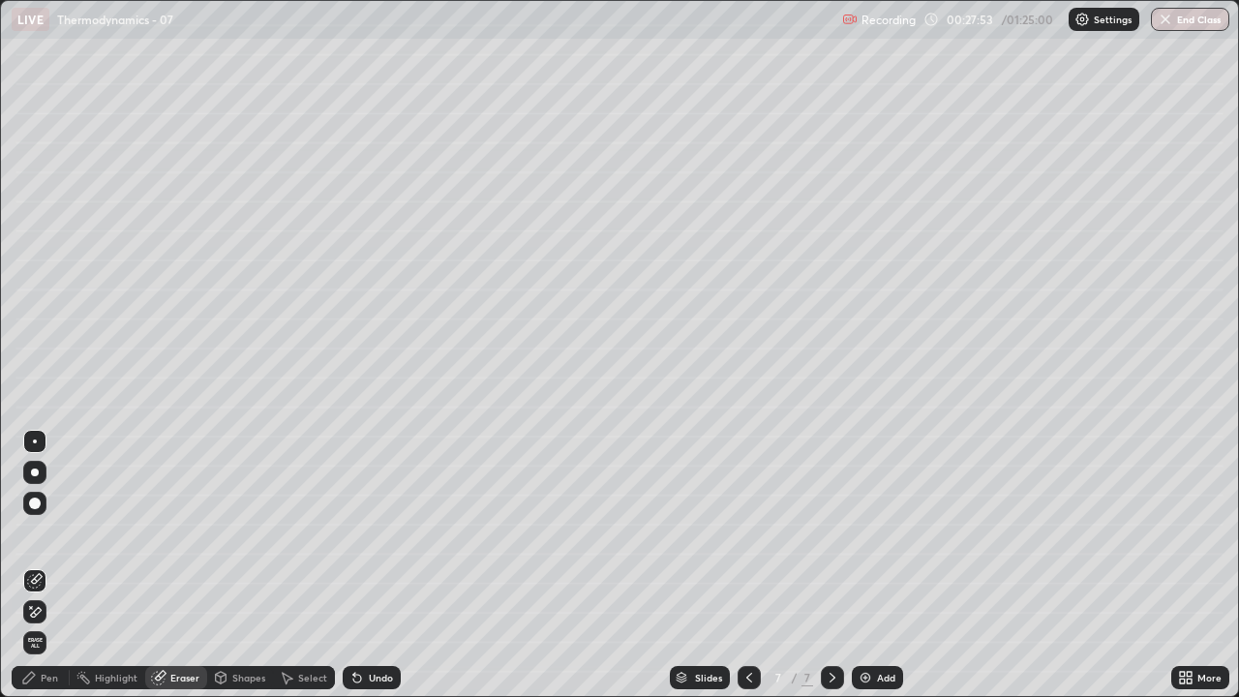
click at [48, 565] on div "Pen" at bounding box center [49, 678] width 17 height 10
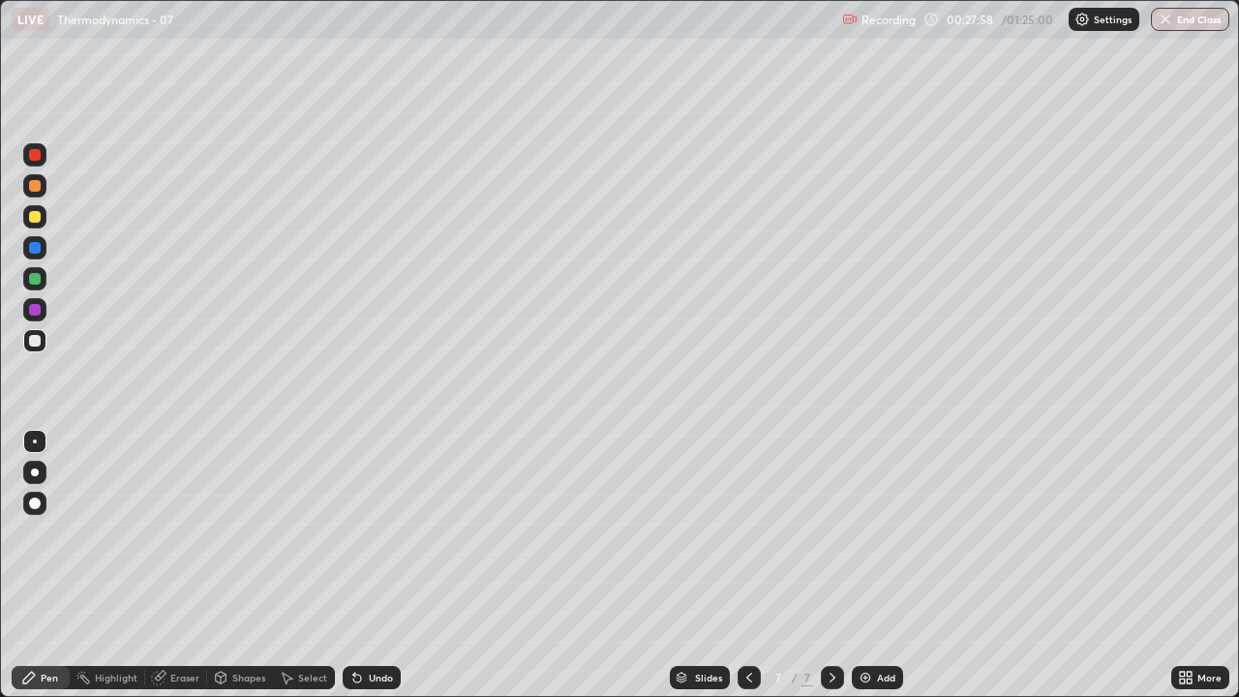
click at [369, 565] on div "Undo" at bounding box center [381, 678] width 24 height 10
click at [41, 312] on div at bounding box center [34, 309] width 23 height 23
click at [36, 283] on div at bounding box center [35, 279] width 12 height 12
click at [34, 218] on div at bounding box center [35, 217] width 12 height 12
click at [36, 343] on div at bounding box center [35, 341] width 12 height 12
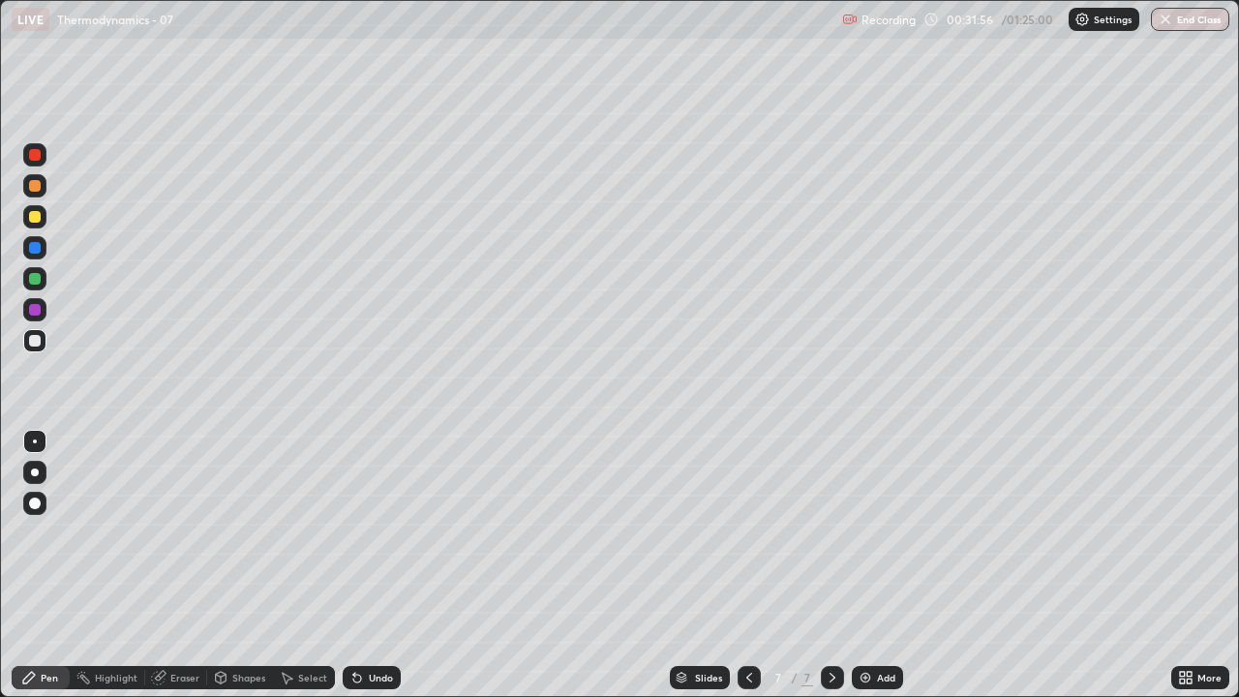
click at [35, 277] on div at bounding box center [35, 279] width 12 height 12
click at [175, 565] on div "Eraser" at bounding box center [184, 678] width 29 height 10
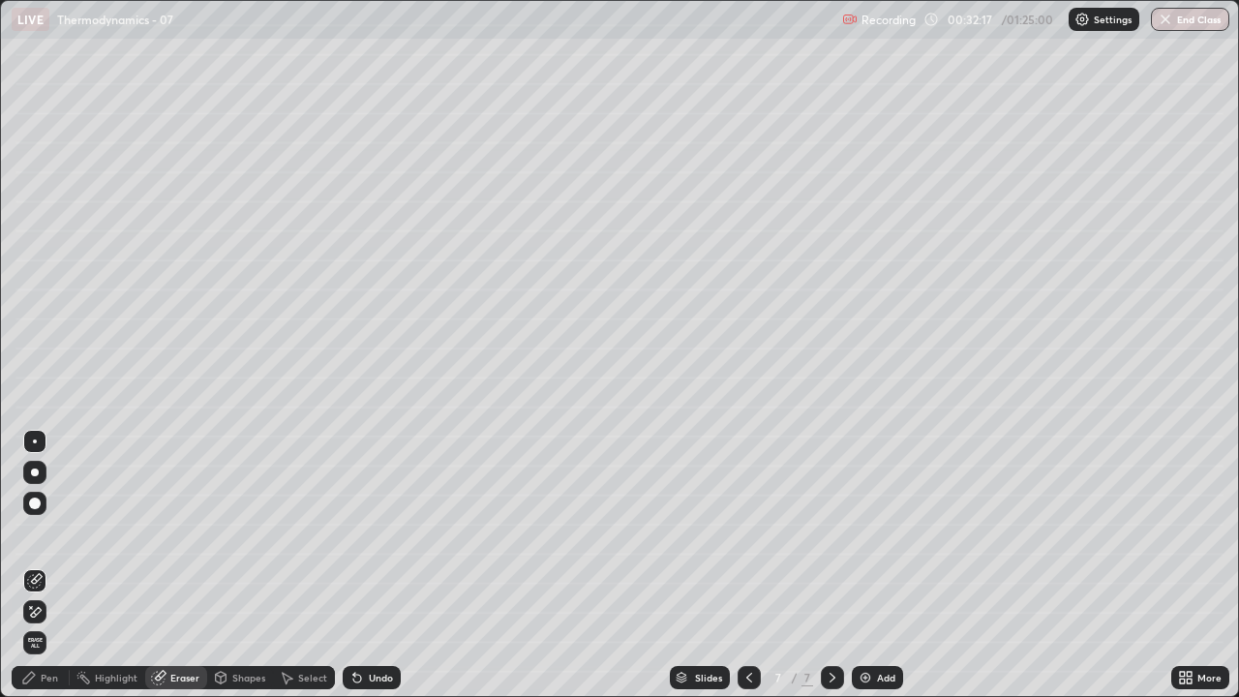
click at [39, 565] on div "Pen" at bounding box center [41, 677] width 58 height 23
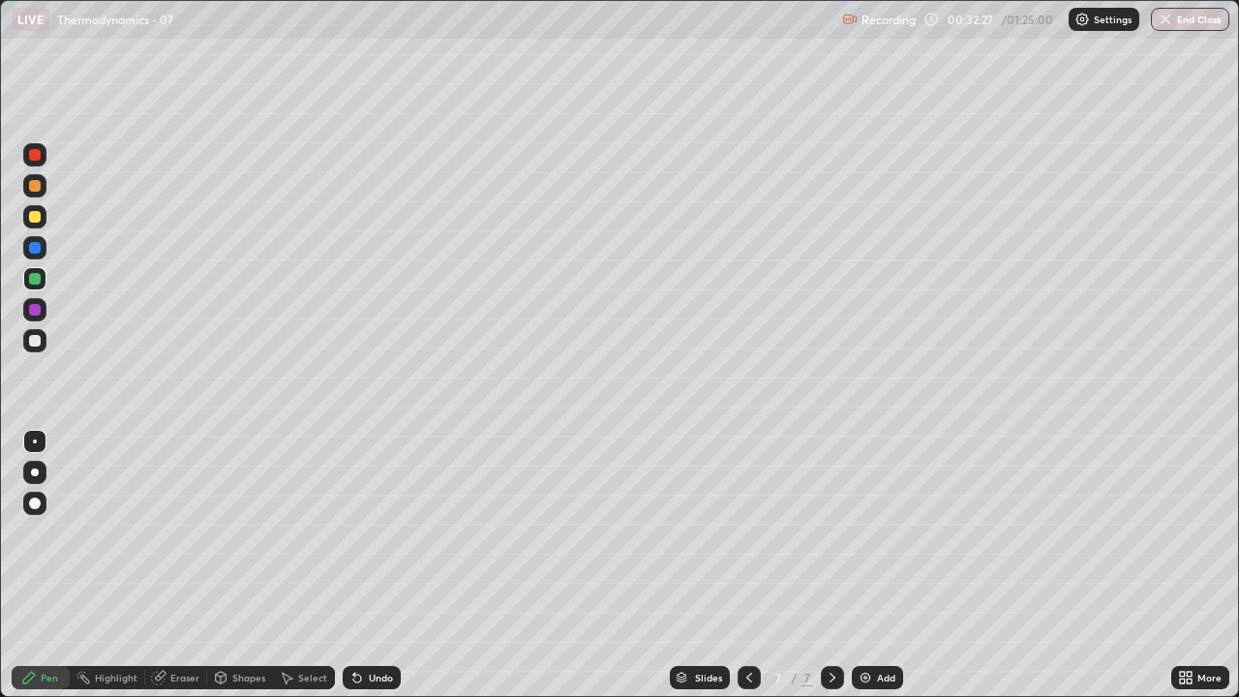
click at [31, 341] on div at bounding box center [35, 341] width 12 height 12
click at [30, 284] on div at bounding box center [34, 278] width 23 height 23
click at [33, 345] on div at bounding box center [35, 341] width 12 height 12
click at [32, 285] on div at bounding box center [34, 278] width 23 height 23
click at [42, 337] on div at bounding box center [34, 340] width 23 height 23
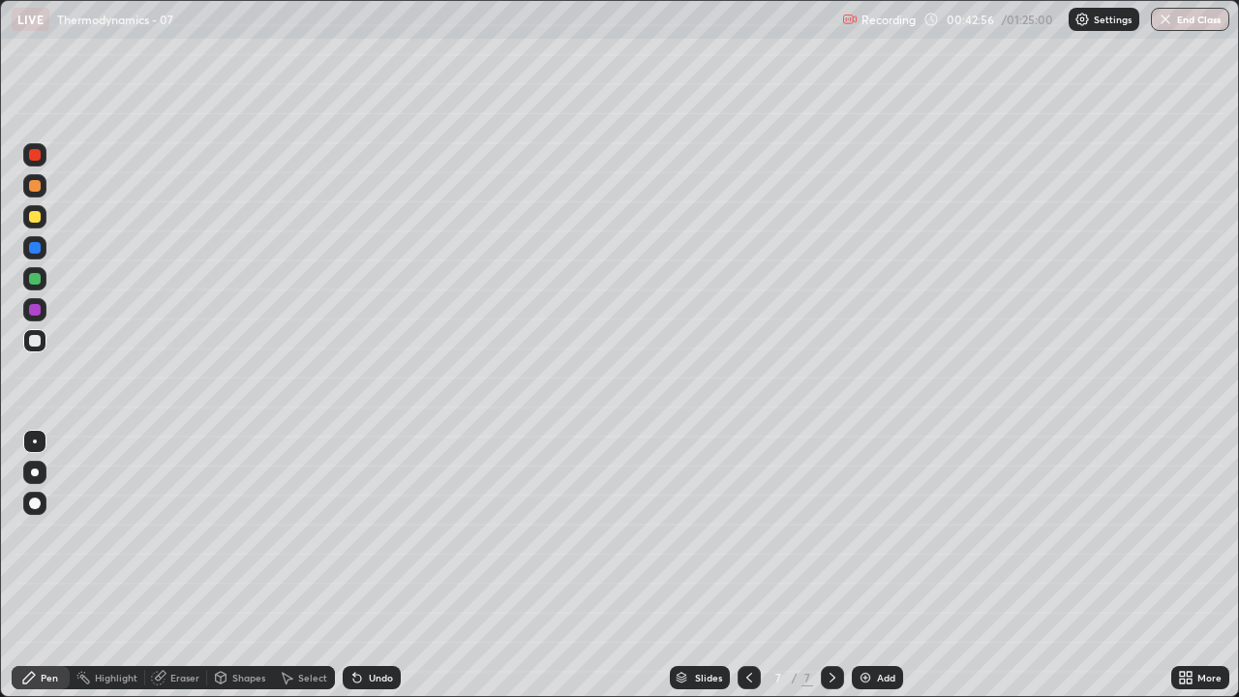
click at [863, 565] on img at bounding box center [864, 677] width 15 height 15
click at [34, 339] on div at bounding box center [35, 341] width 12 height 12
click at [370, 565] on div "Undo" at bounding box center [381, 678] width 24 height 10
click at [30, 283] on div at bounding box center [35, 279] width 12 height 12
click at [33, 309] on div at bounding box center [35, 310] width 12 height 12
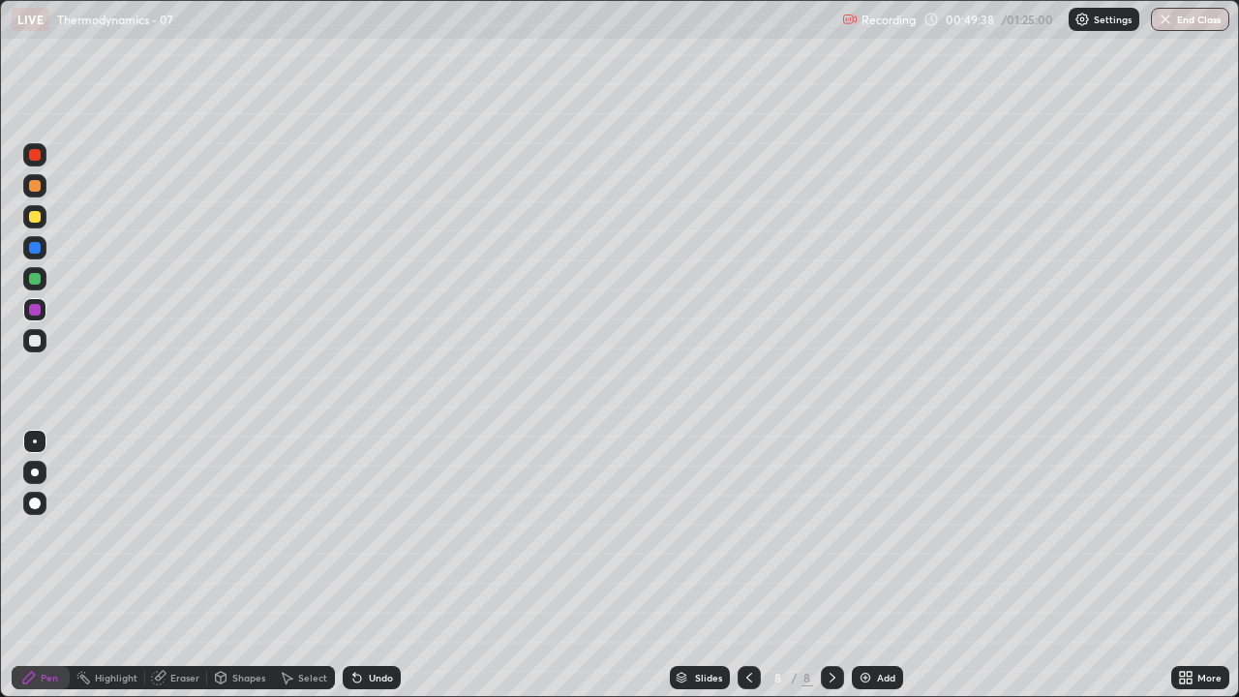
click at [177, 565] on div "Eraser" at bounding box center [184, 678] width 29 height 10
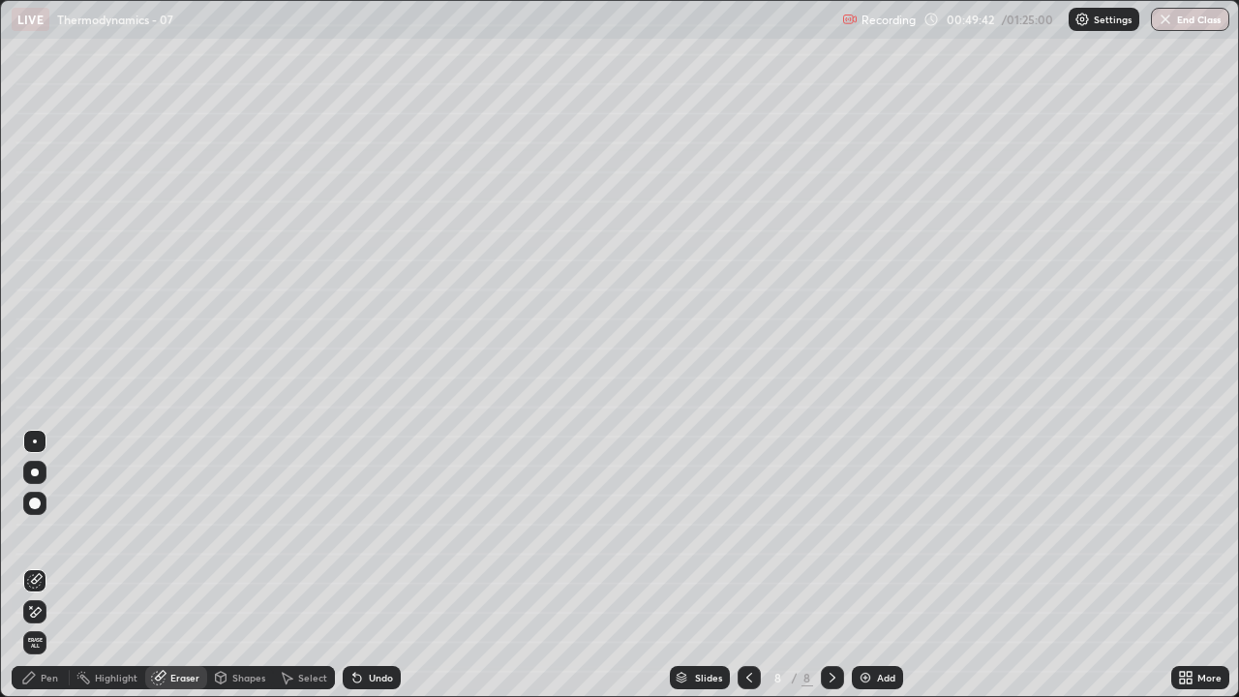
click at [52, 565] on div "Pen" at bounding box center [41, 677] width 58 height 23
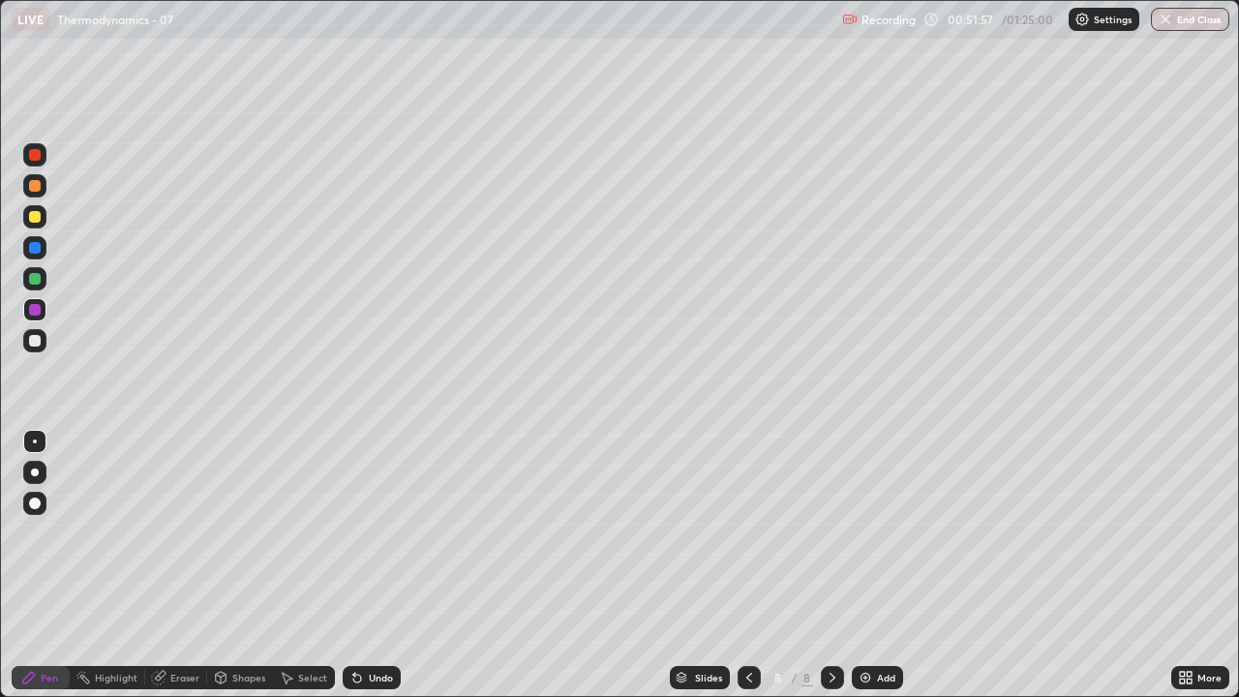
click at [857, 565] on img at bounding box center [864, 677] width 15 height 15
click at [181, 565] on div "Eraser" at bounding box center [184, 678] width 29 height 10
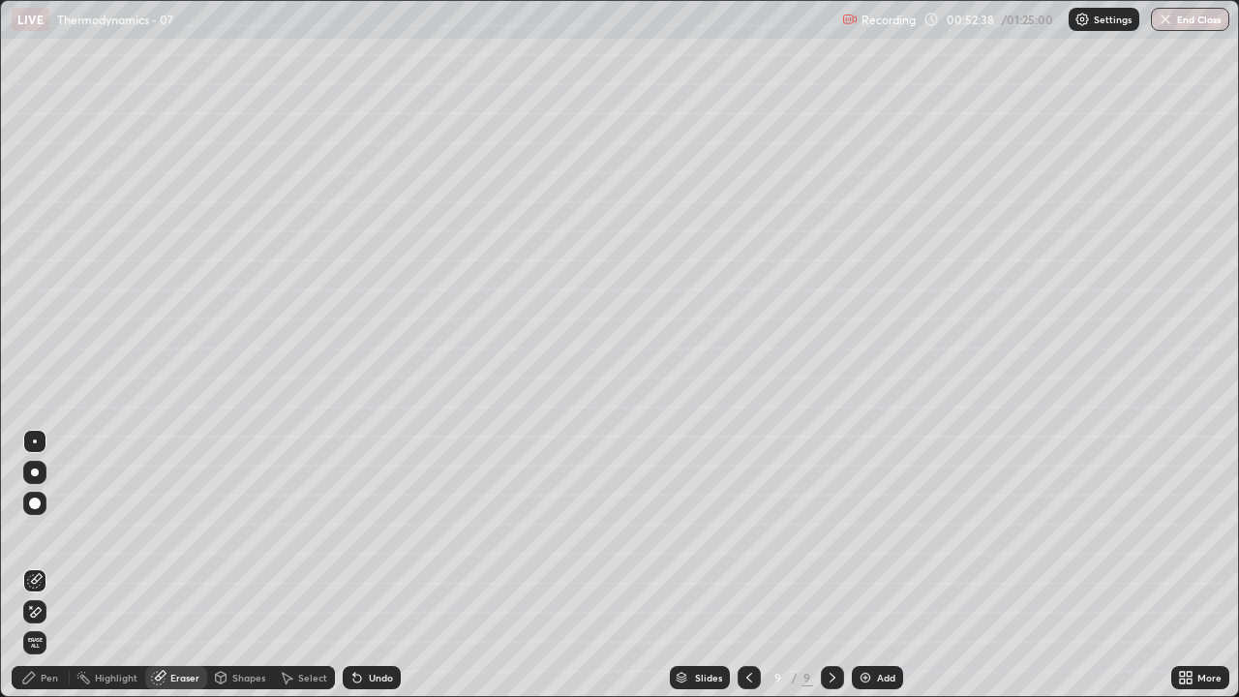
click at [50, 565] on div "Pen" at bounding box center [49, 678] width 17 height 10
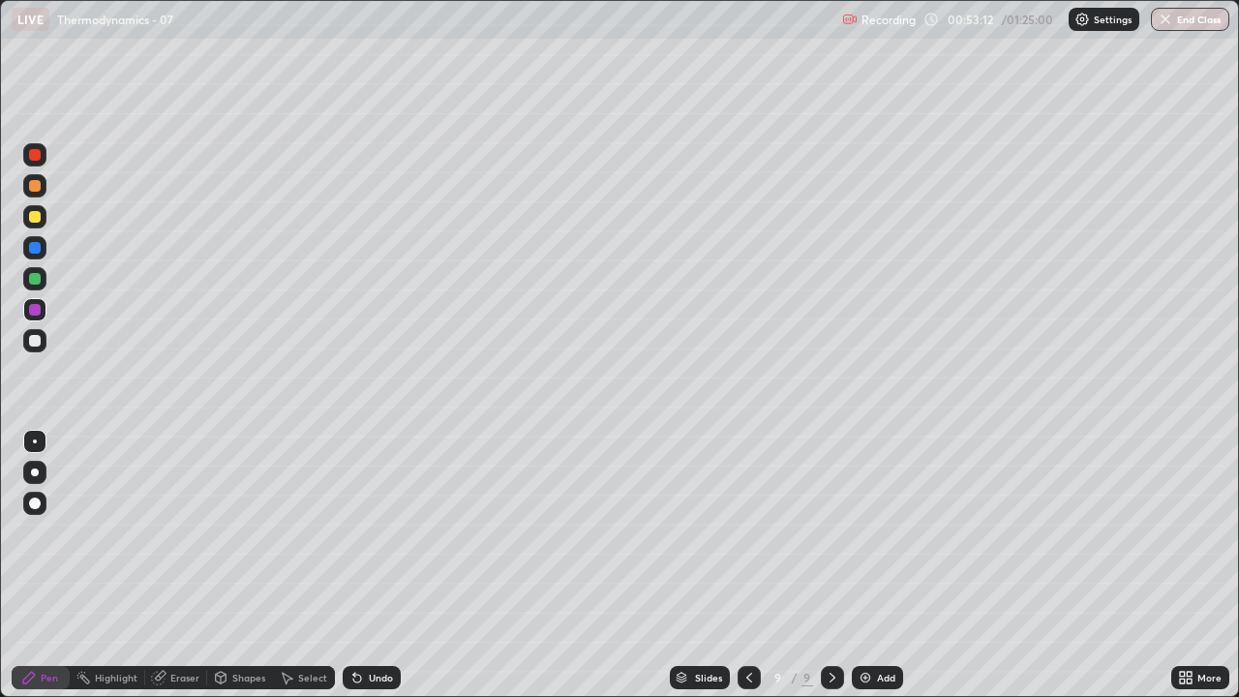
click at [172, 565] on div "Eraser" at bounding box center [184, 678] width 29 height 10
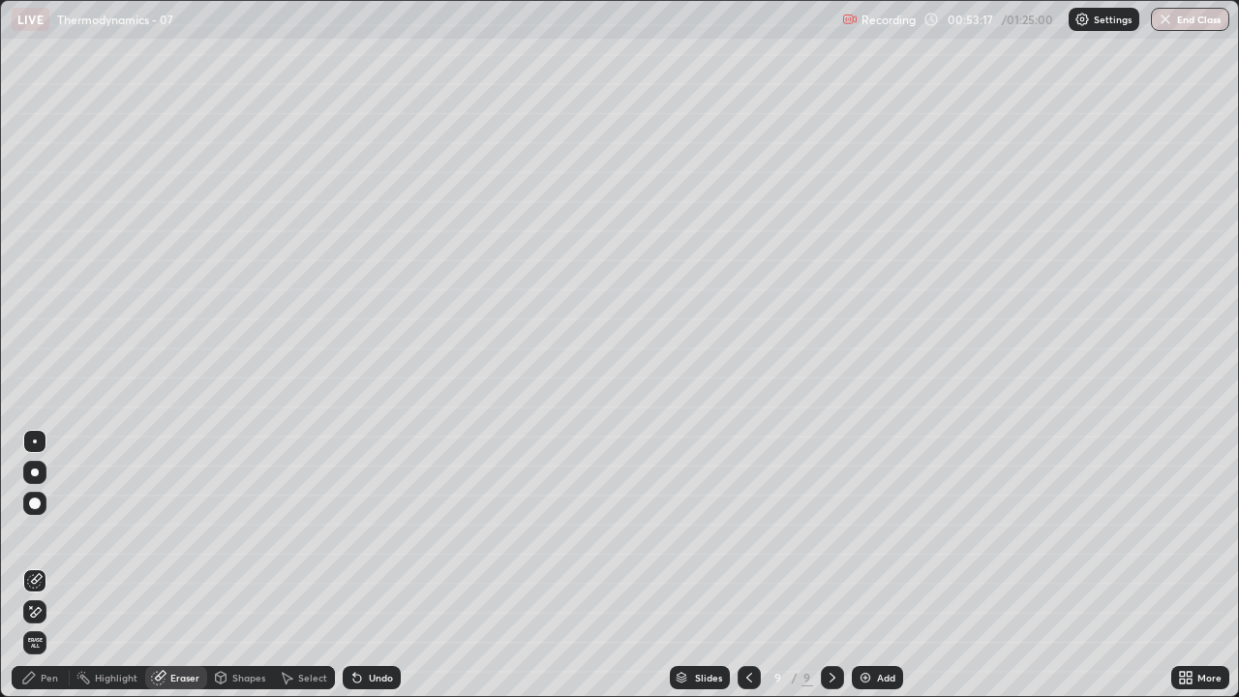
click at [51, 565] on div "Pen" at bounding box center [49, 678] width 17 height 10
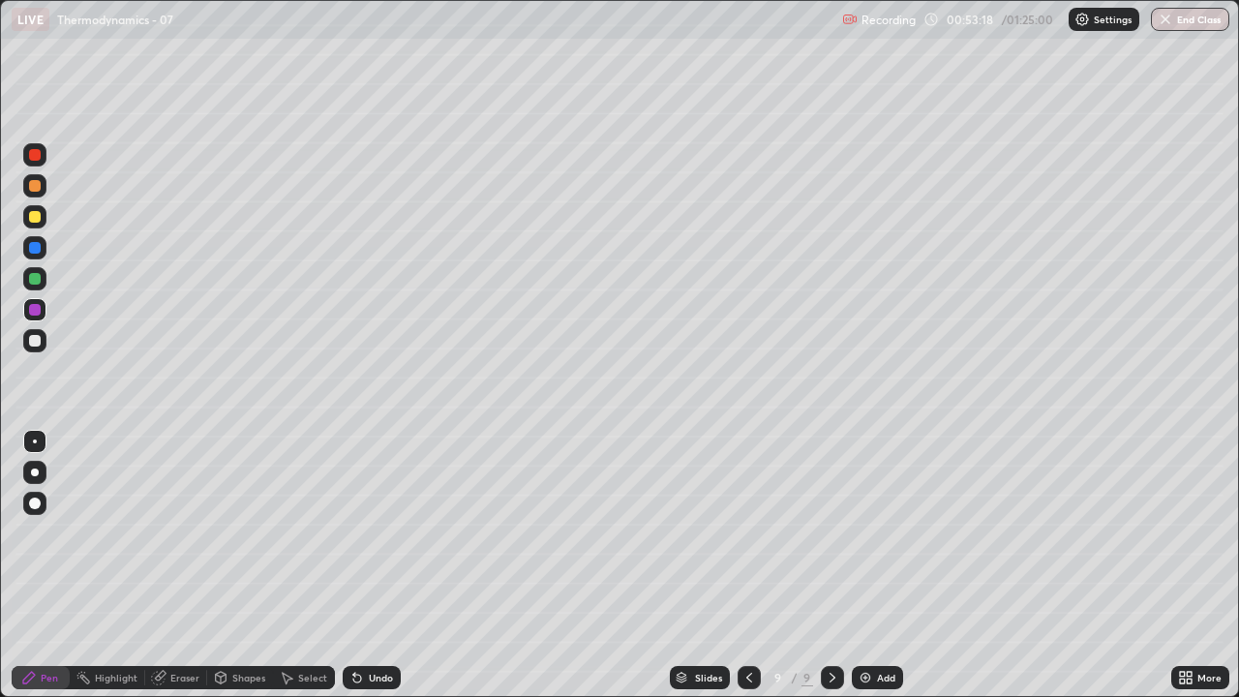
click at [35, 278] on div at bounding box center [35, 279] width 12 height 12
click at [370, 565] on div "Undo" at bounding box center [372, 677] width 58 height 23
click at [366, 565] on div "Undo" at bounding box center [372, 677] width 58 height 23
click at [369, 565] on div "Undo" at bounding box center [381, 678] width 24 height 10
click at [376, 565] on div "Undo" at bounding box center [372, 677] width 58 height 23
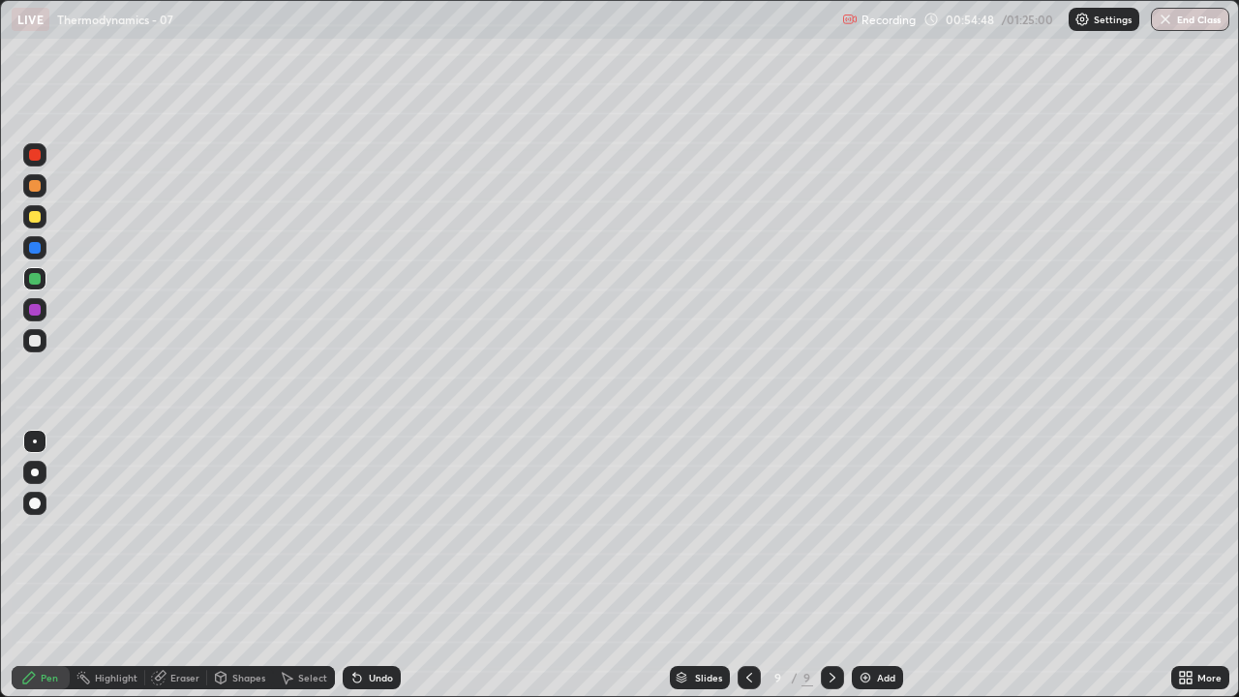
click at [378, 565] on div "Undo" at bounding box center [381, 678] width 24 height 10
click at [35, 252] on div at bounding box center [35, 248] width 12 height 12
click at [37, 218] on div at bounding box center [35, 217] width 12 height 12
click at [35, 249] on div at bounding box center [35, 248] width 12 height 12
click at [34, 280] on div at bounding box center [35, 279] width 12 height 12
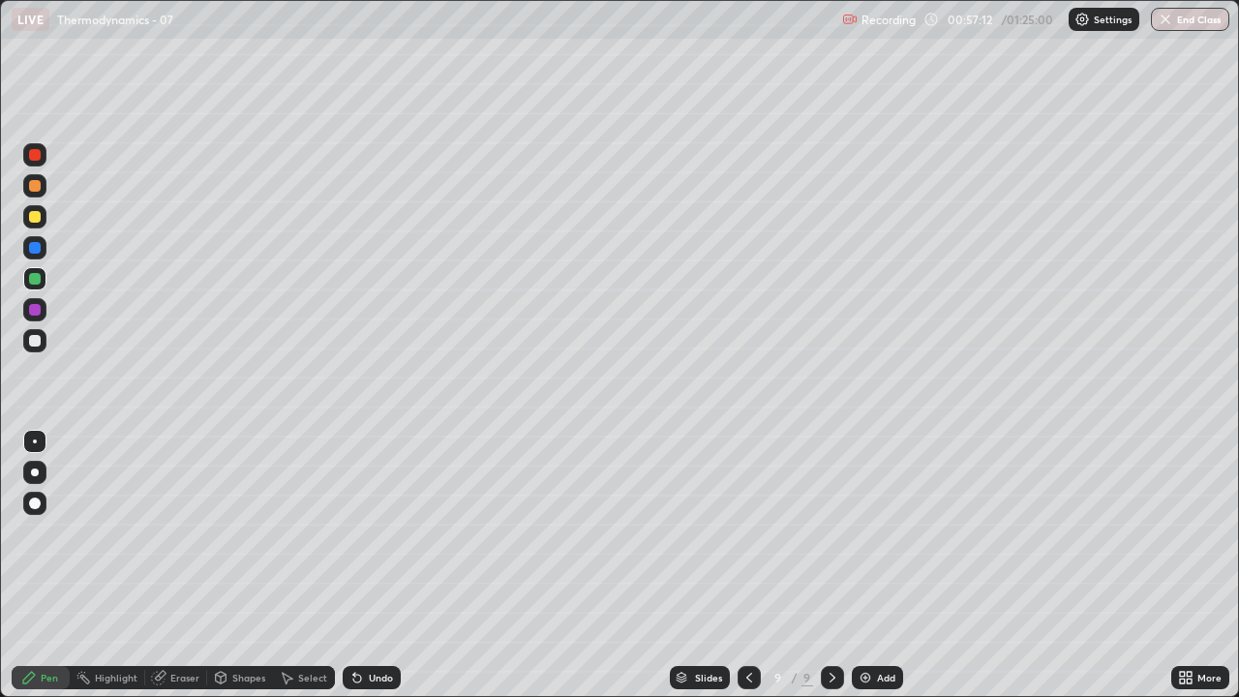
click at [528, 565] on div "Slides 9 / 9 Add" at bounding box center [786, 677] width 770 height 39
click at [554, 565] on div "Slides 9 / 9 Add" at bounding box center [786, 677] width 770 height 39
click at [572, 565] on div "Slides 9 / 9 Add" at bounding box center [786, 677] width 770 height 39
click at [36, 252] on div at bounding box center [35, 248] width 12 height 12
click at [40, 221] on div at bounding box center [35, 217] width 12 height 12
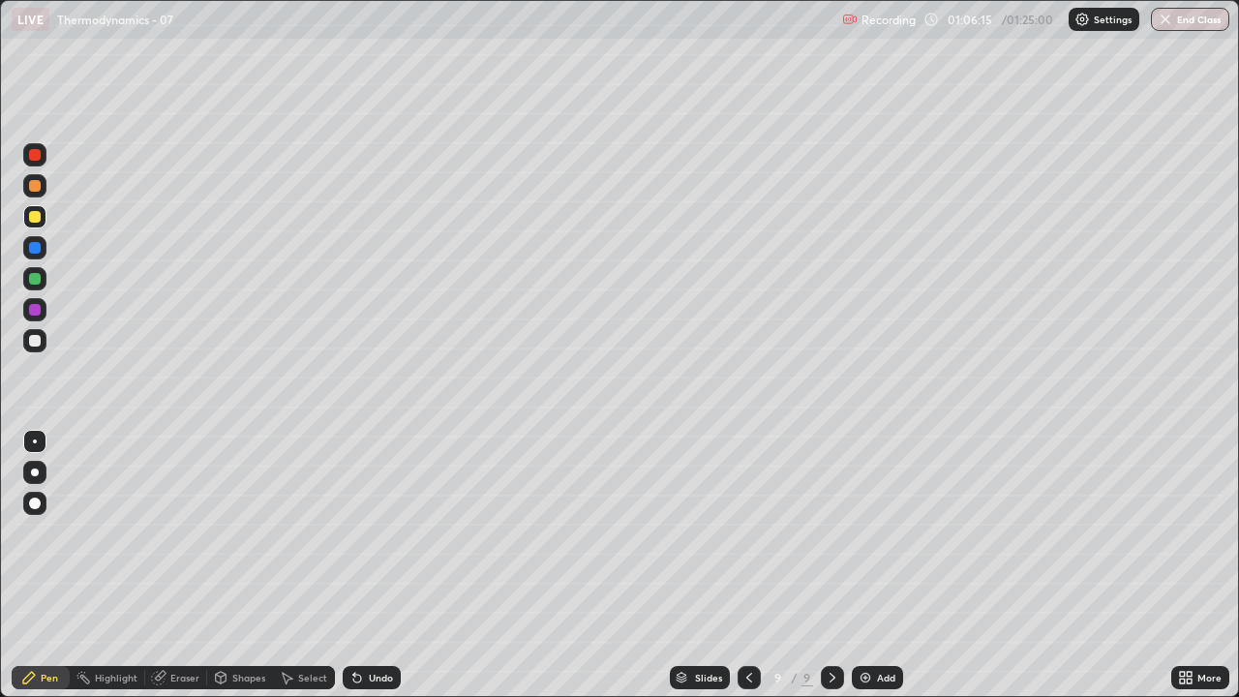
click at [857, 565] on img at bounding box center [864, 677] width 15 height 15
click at [744, 565] on icon at bounding box center [747, 677] width 15 height 15
click at [747, 565] on icon at bounding box center [747, 677] width 15 height 15
click at [746, 565] on icon at bounding box center [747, 677] width 15 height 15
click at [748, 565] on icon at bounding box center [747, 677] width 15 height 15
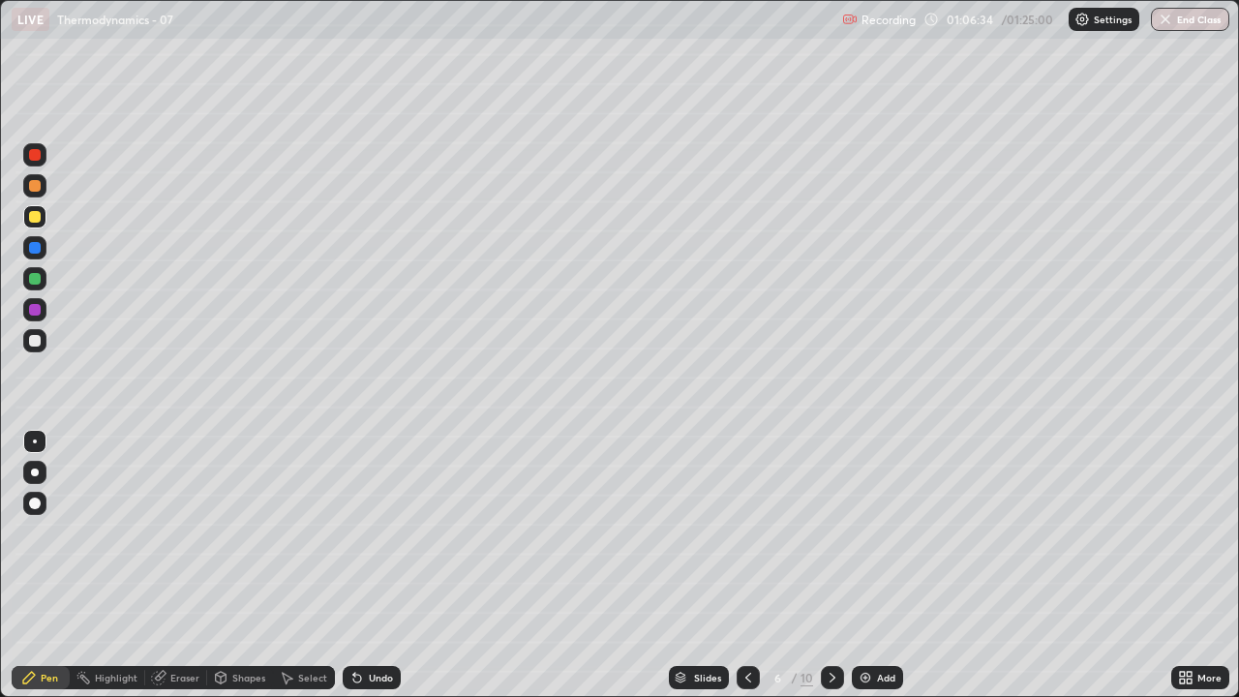
click at [745, 565] on icon at bounding box center [748, 678] width 6 height 10
click at [746, 565] on icon at bounding box center [747, 677] width 15 height 15
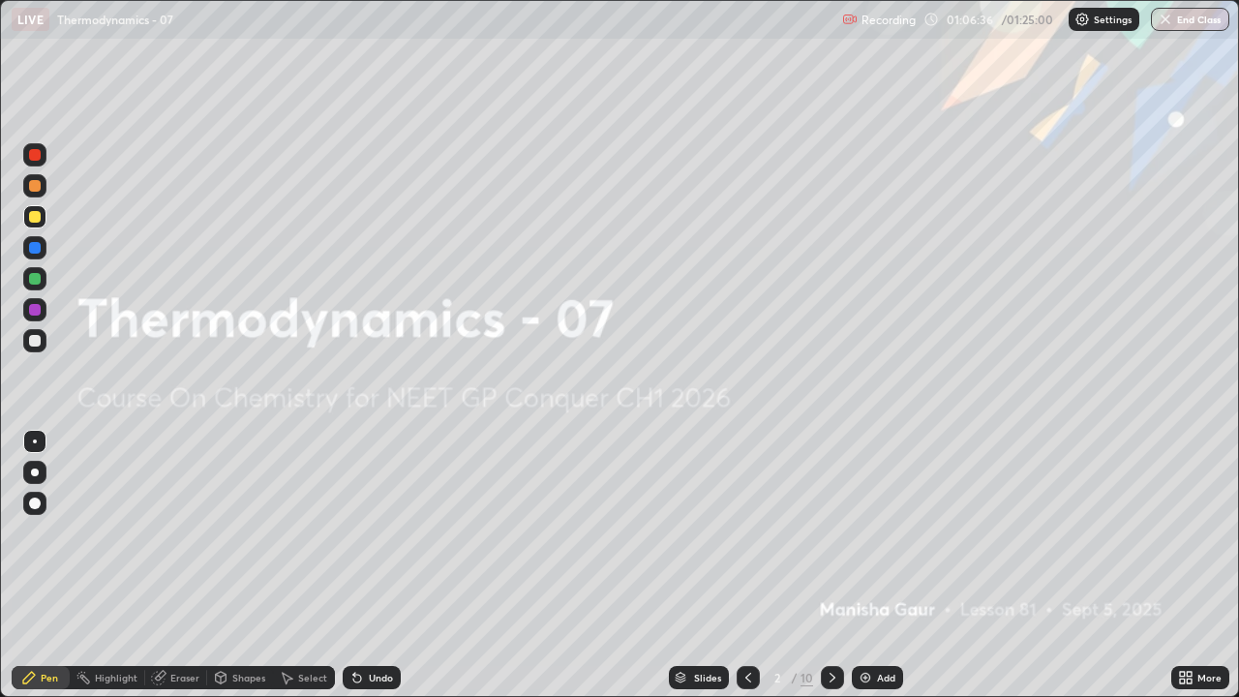
click at [827, 565] on icon at bounding box center [831, 677] width 15 height 15
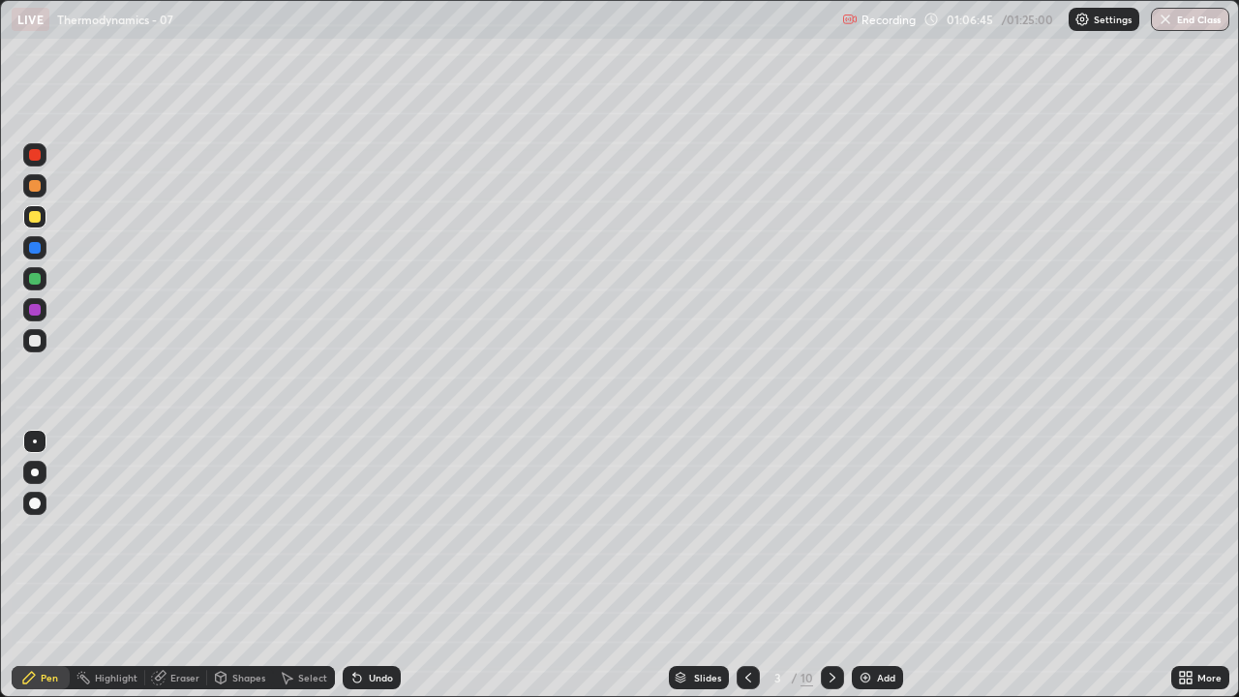
click at [827, 565] on icon at bounding box center [831, 677] width 15 height 15
click at [829, 565] on icon at bounding box center [832, 678] width 6 height 10
click at [829, 565] on icon at bounding box center [831, 677] width 15 height 15
click at [830, 565] on icon at bounding box center [832, 678] width 6 height 10
click at [829, 565] on icon at bounding box center [832, 678] width 6 height 10
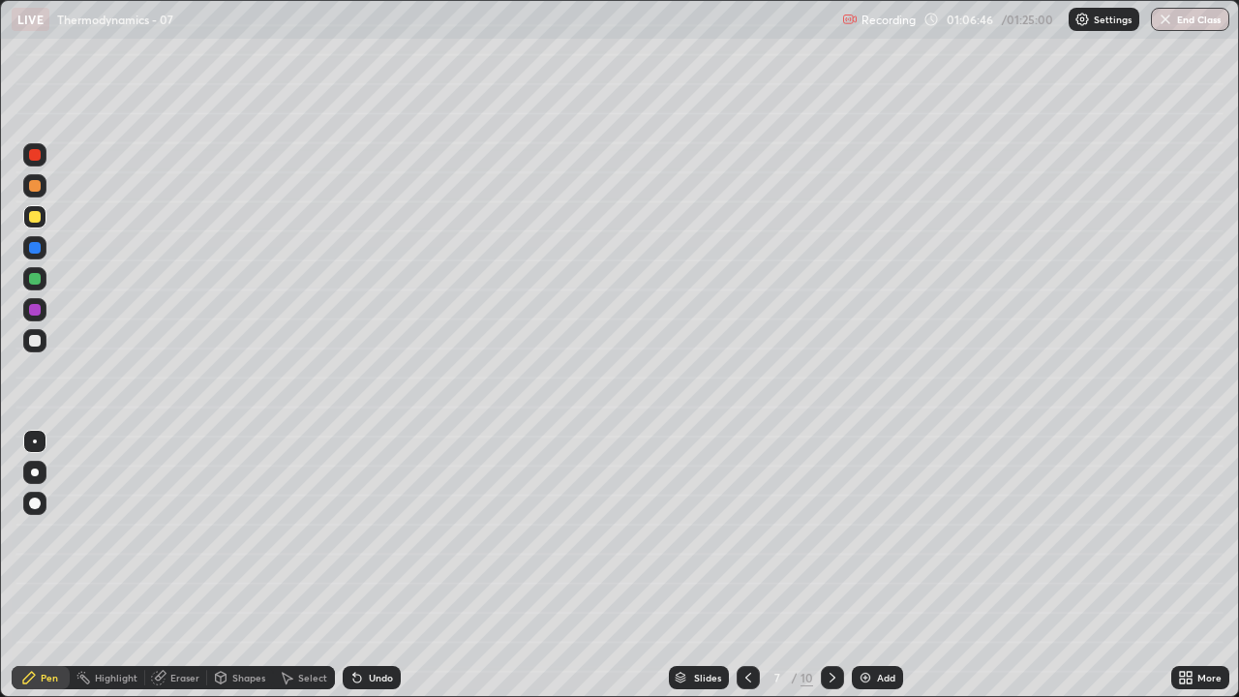
click at [829, 565] on icon at bounding box center [832, 678] width 6 height 10
click at [828, 565] on icon at bounding box center [831, 677] width 15 height 15
click at [827, 565] on icon at bounding box center [831, 677] width 15 height 15
click at [828, 565] on icon at bounding box center [831, 677] width 15 height 15
click at [37, 283] on div at bounding box center [35, 279] width 12 height 12
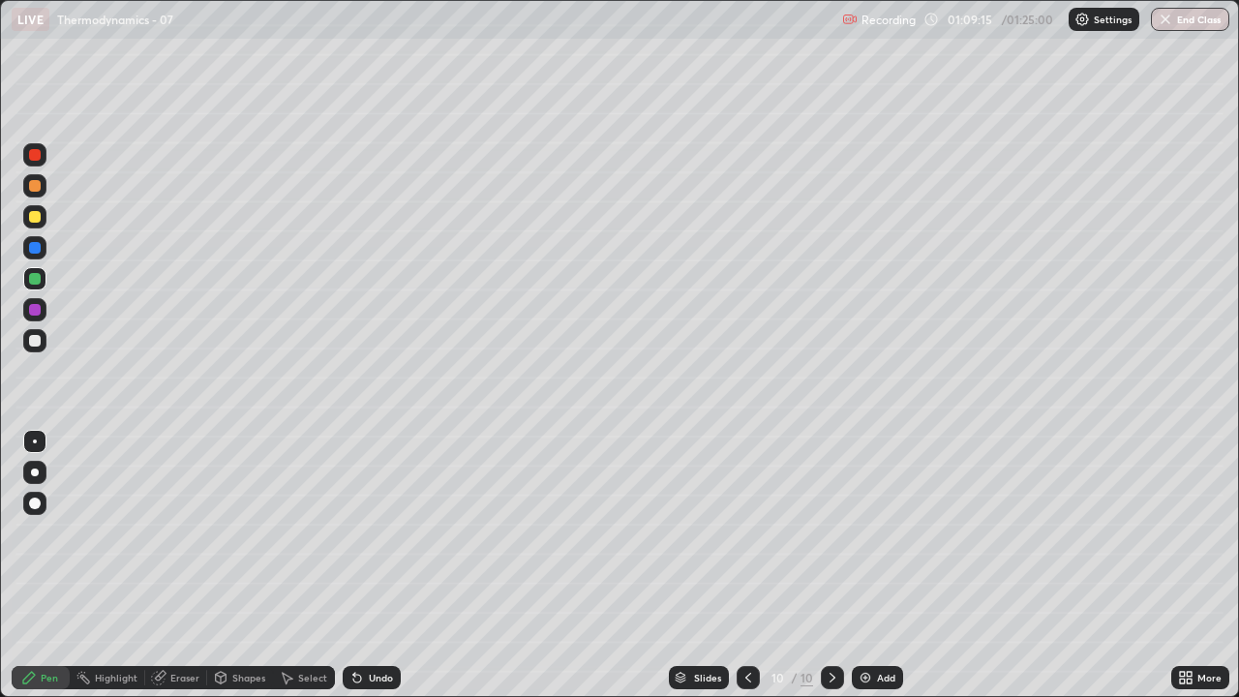
click at [360, 565] on icon at bounding box center [356, 677] width 15 height 15
click at [364, 565] on div "Undo" at bounding box center [372, 677] width 58 height 23
click at [180, 565] on div "Eraser" at bounding box center [184, 678] width 29 height 10
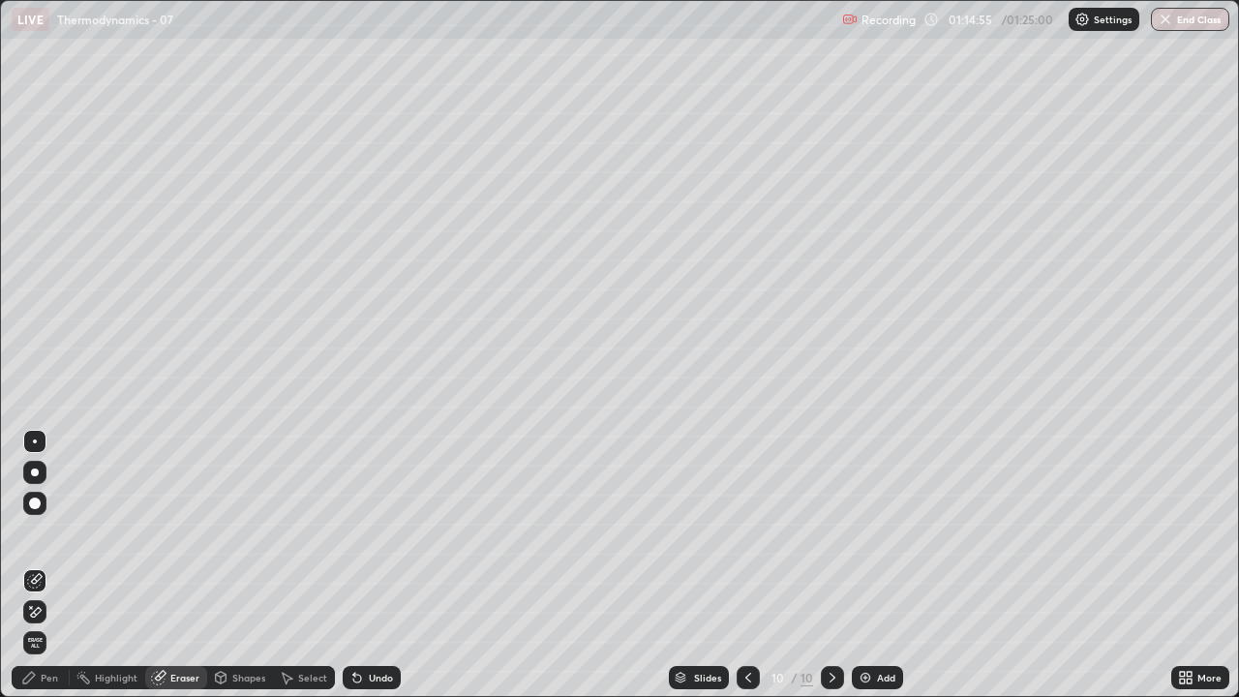
click at [874, 565] on div "Add" at bounding box center [877, 677] width 51 height 23
click at [55, 565] on div "Pen" at bounding box center [49, 678] width 17 height 10
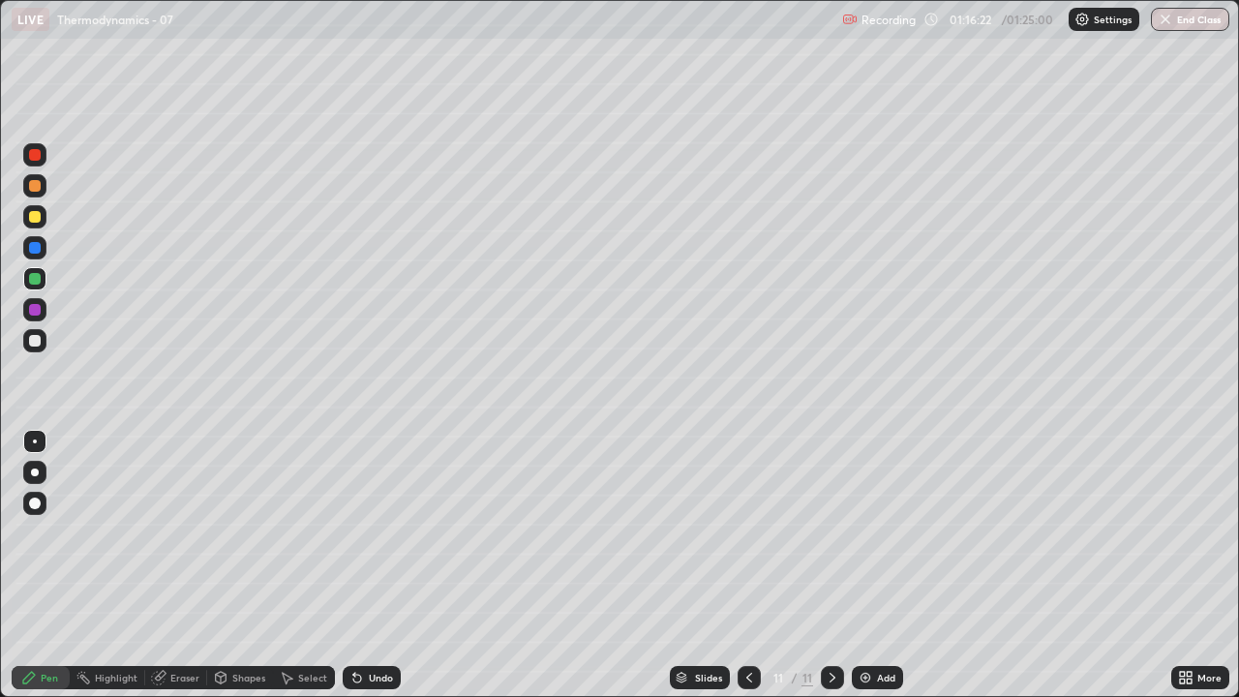
click at [37, 345] on div at bounding box center [35, 341] width 12 height 12
click at [188, 565] on div "Eraser" at bounding box center [184, 678] width 29 height 10
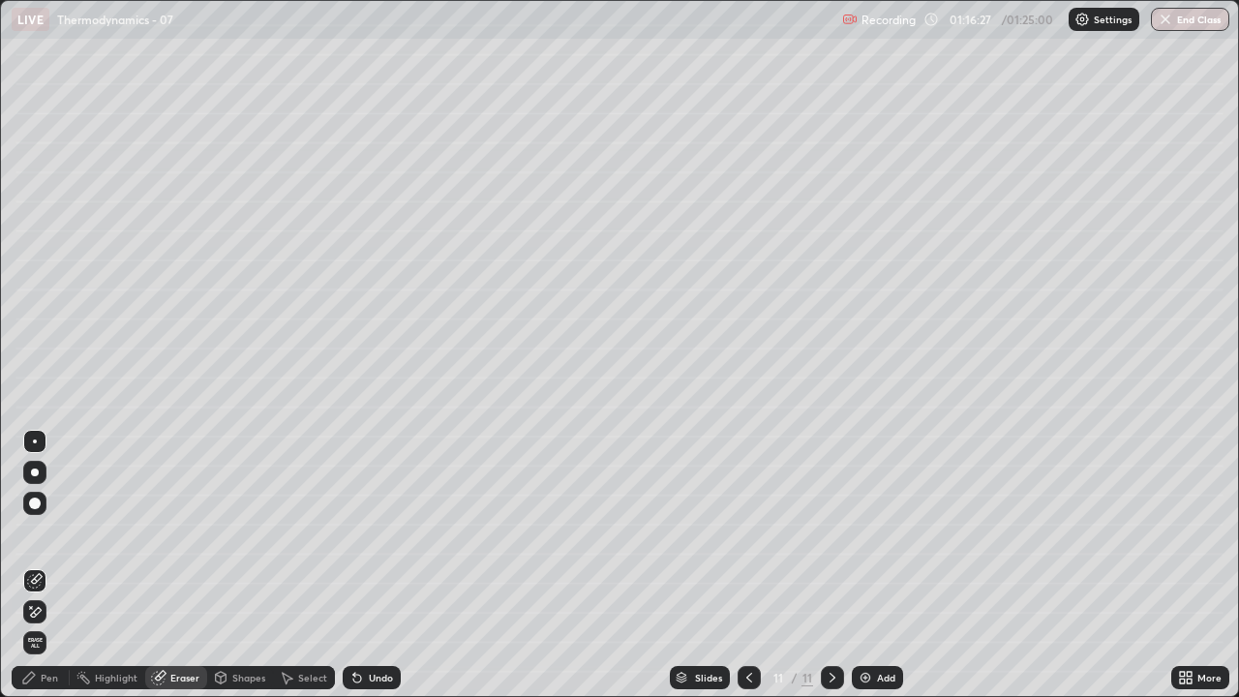
click at [56, 565] on div "Pen" at bounding box center [41, 677] width 58 height 23
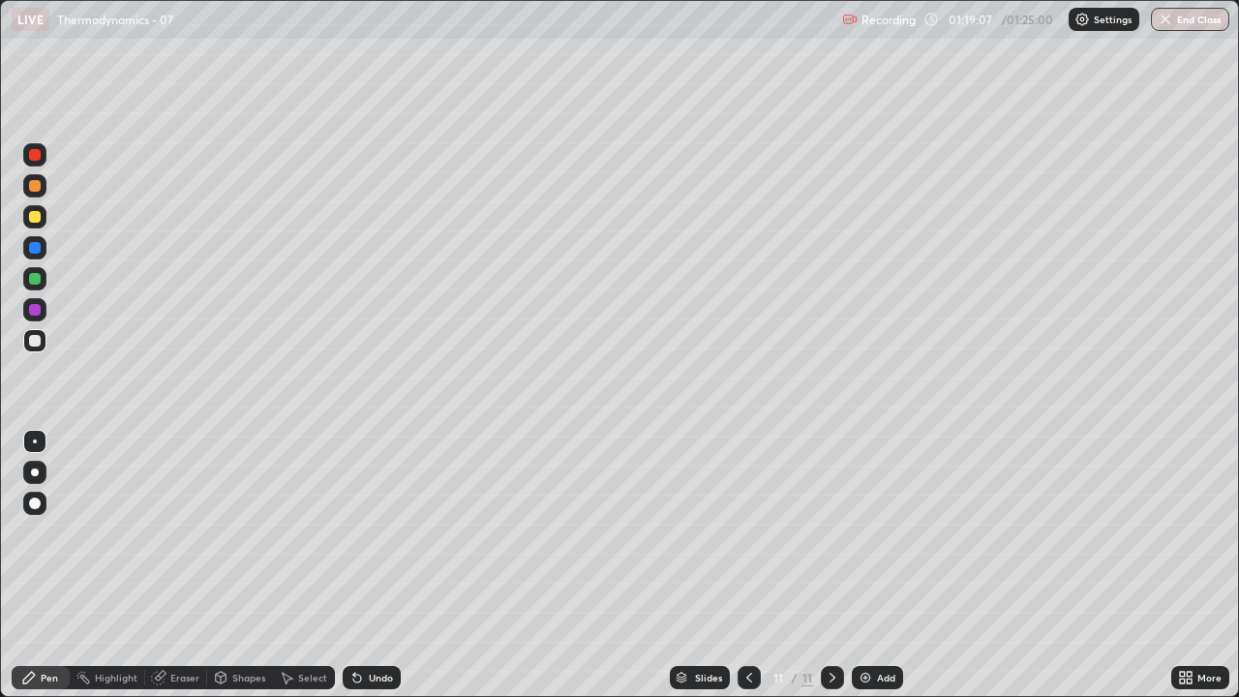
click at [1189, 29] on button "End Class" at bounding box center [1190, 19] width 78 height 23
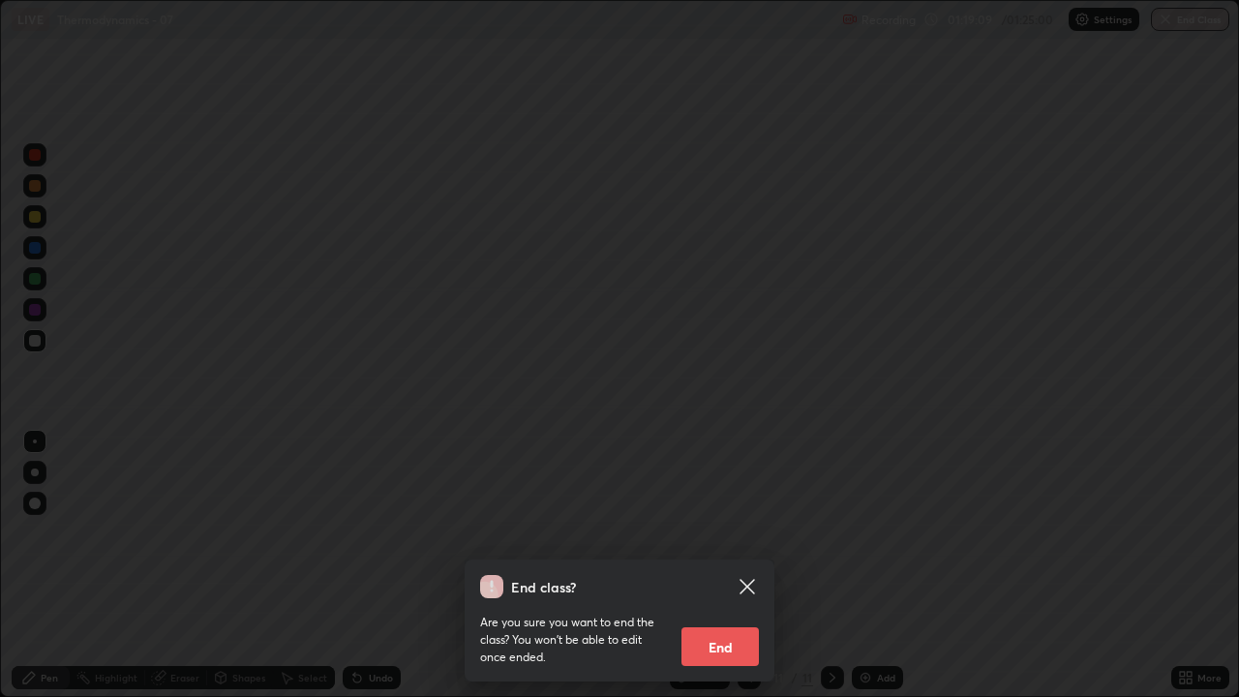
click at [721, 565] on button "End" at bounding box center [719, 646] width 77 height 39
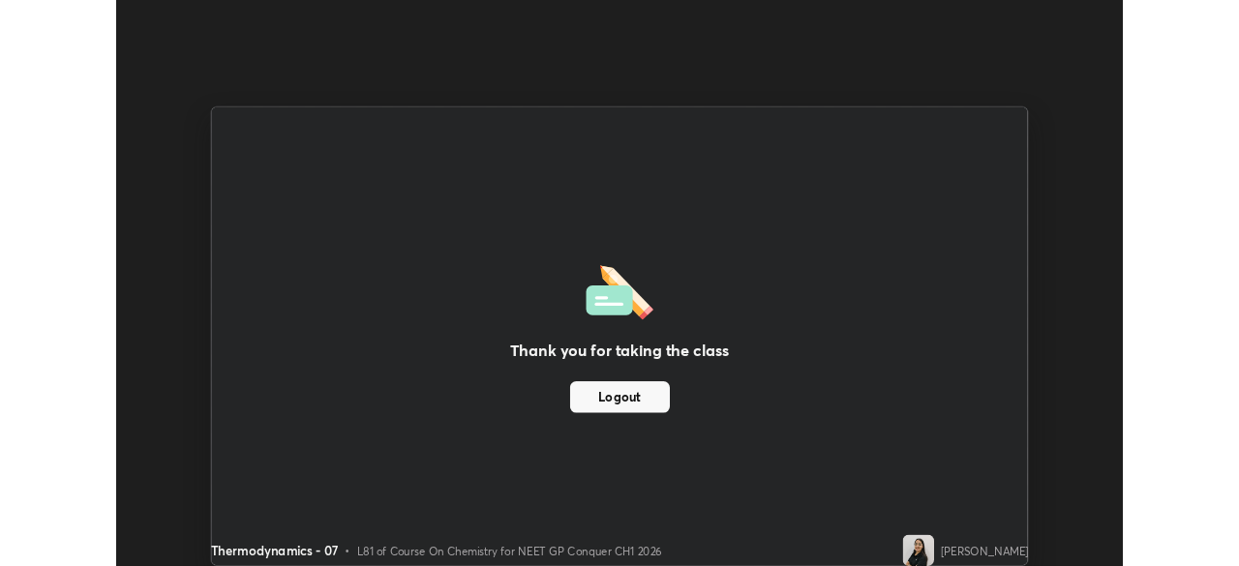
scroll to position [96199, 95526]
